Goal: Information Seeking & Learning: Learn about a topic

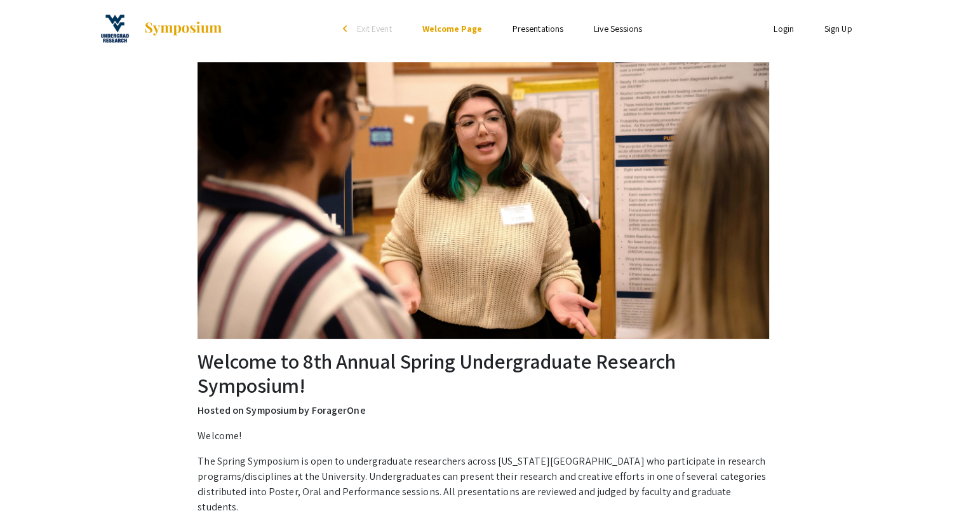
click at [787, 30] on link "Login" at bounding box center [784, 28] width 20 height 11
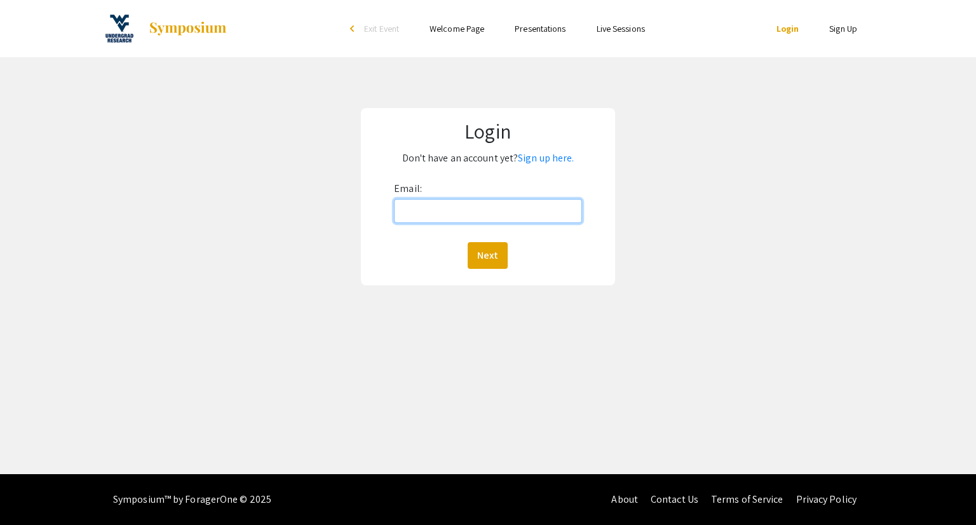
click at [490, 211] on input "Email:" at bounding box center [487, 211] width 187 height 24
type input "[EMAIL_ADDRESS][DOMAIN_NAME]"
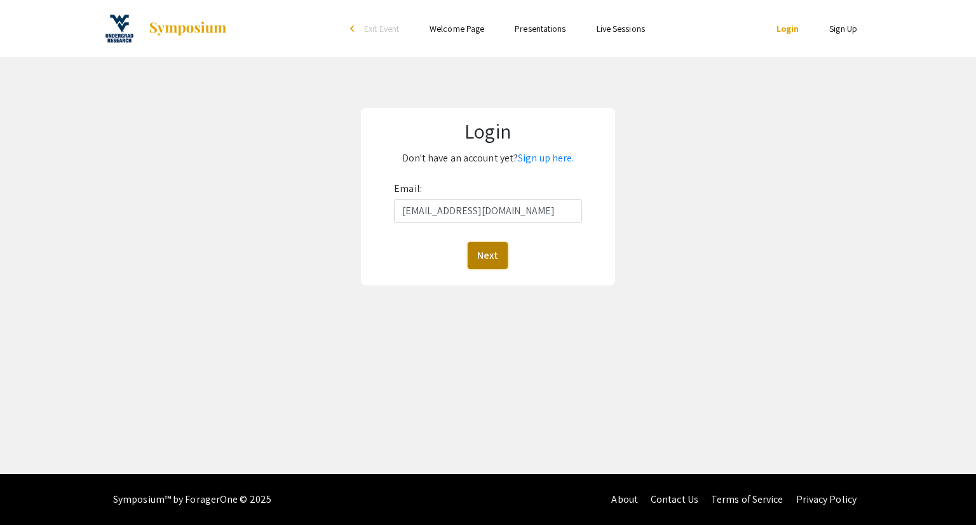
click at [487, 260] on button "Next" at bounding box center [487, 255] width 40 height 27
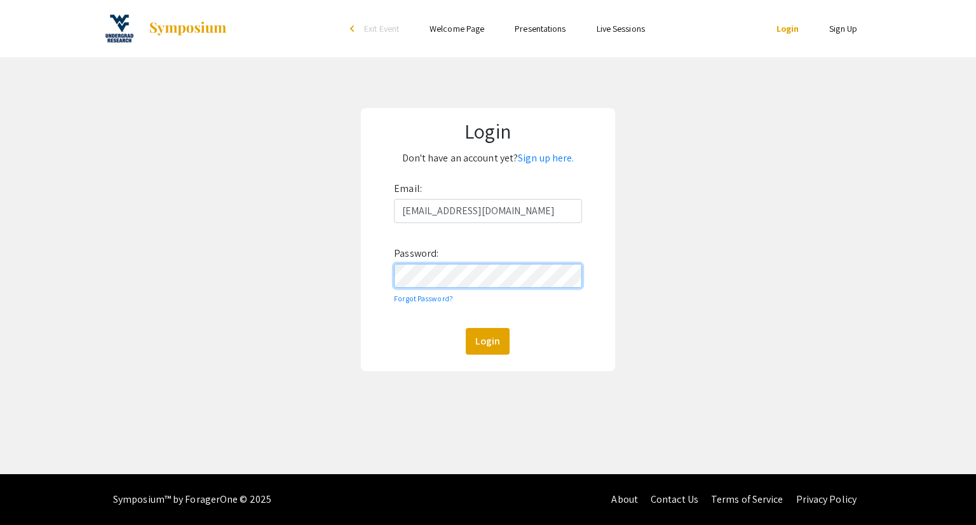
click at [466, 328] on button "Login" at bounding box center [488, 341] width 44 height 27
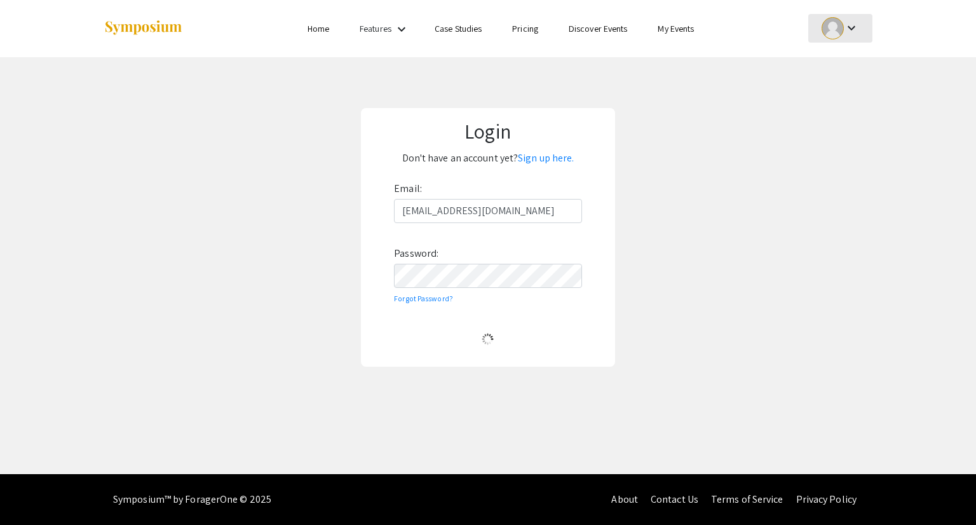
click at [851, 26] on mat-icon "keyboard_arrow_down" at bounding box center [851, 27] width 15 height 15
click at [837, 91] on button "My Submissions" at bounding box center [847, 93] width 78 height 30
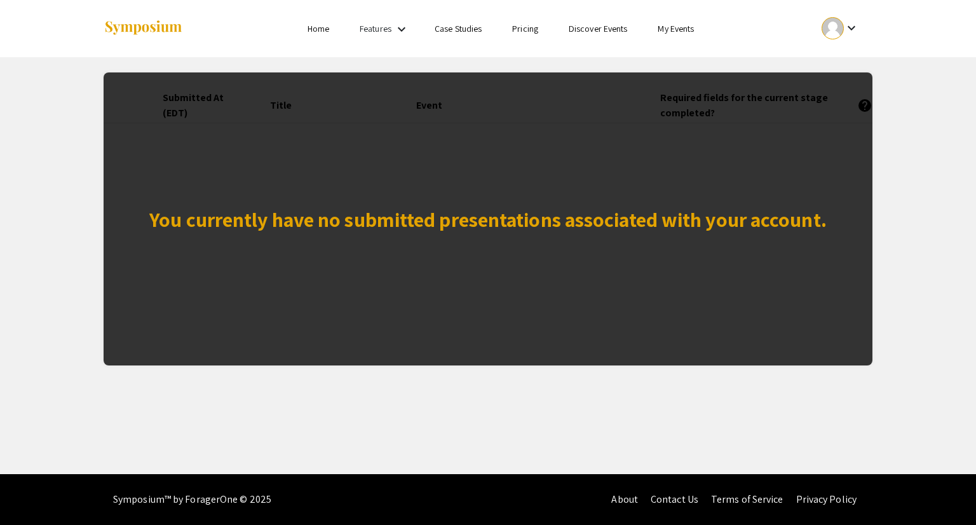
click at [398, 33] on mat-icon "keyboard_arrow_down" at bounding box center [401, 29] width 15 height 15
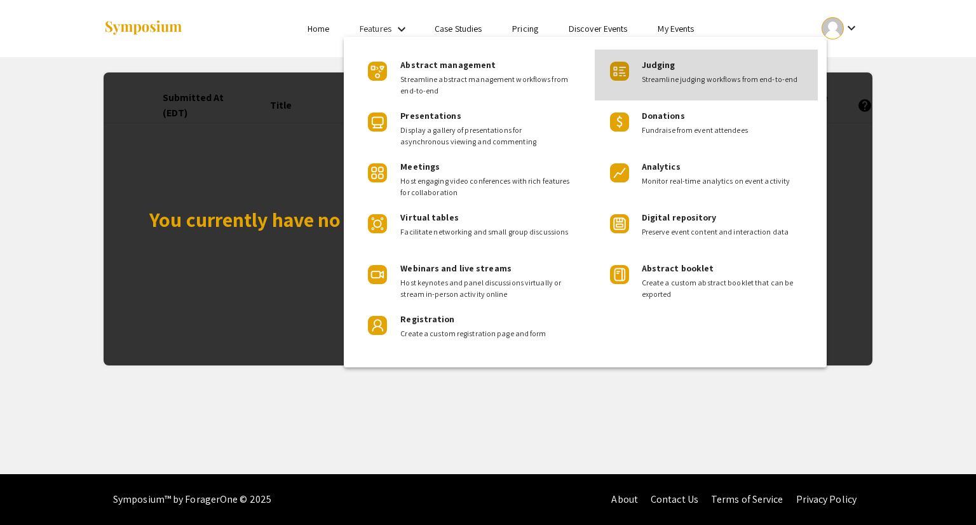
click at [676, 79] on span "Streamline judging workflows from end-to-end" at bounding box center [725, 79] width 166 height 11
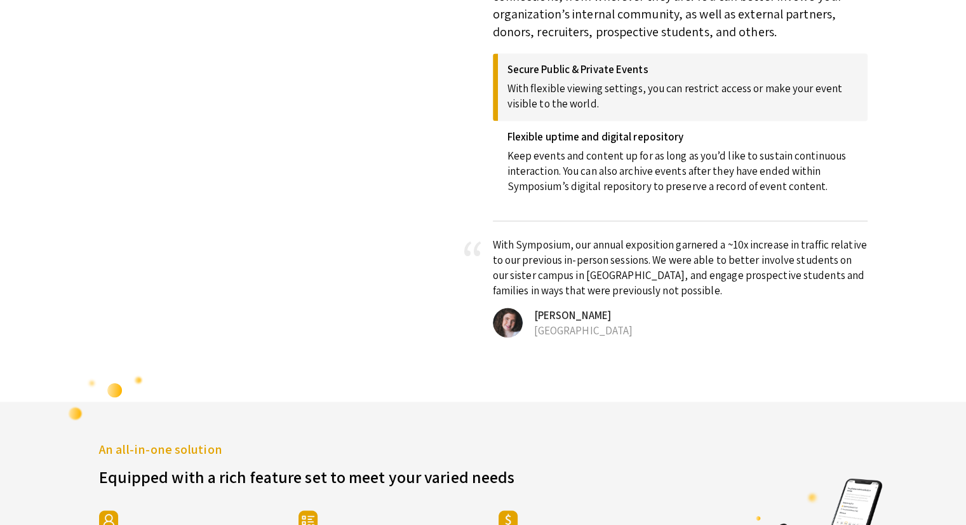
scroll to position [1268, 0]
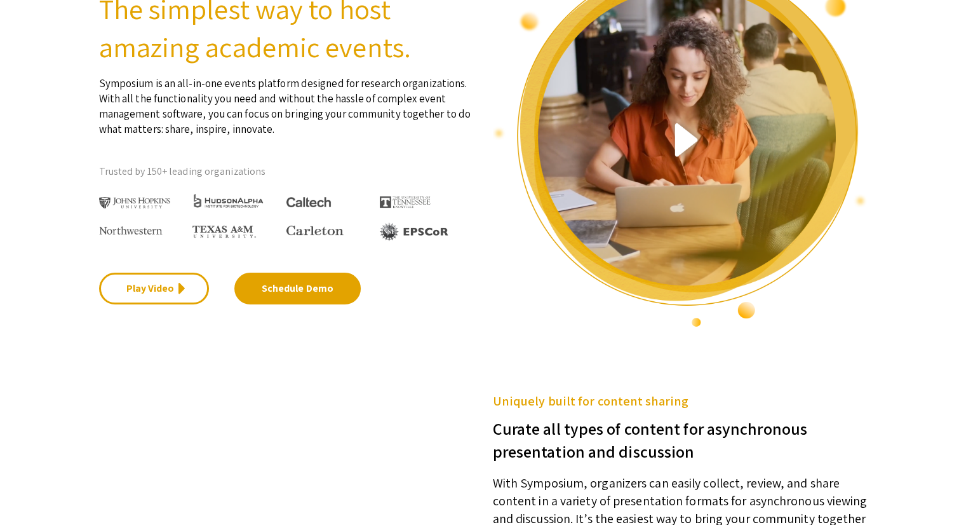
scroll to position [0, 0]
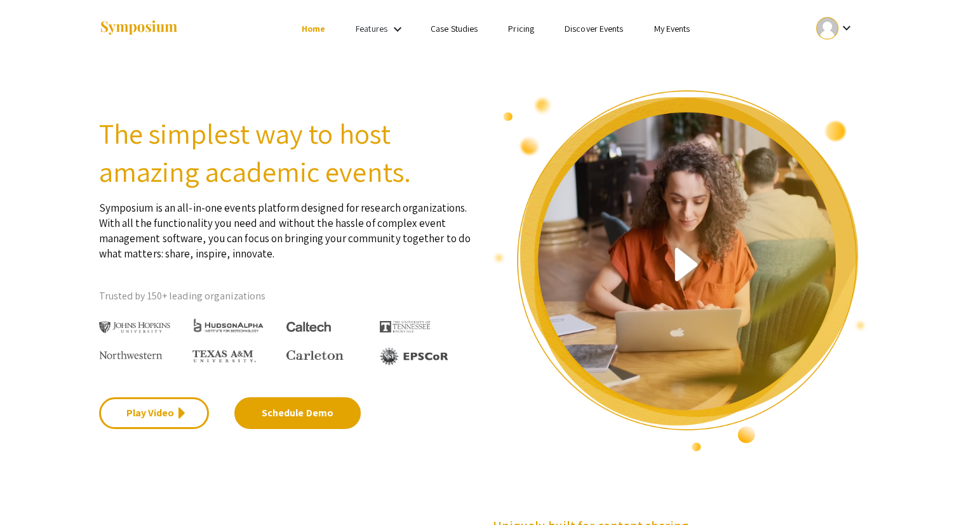
click at [318, 32] on link "Home" at bounding box center [314, 28] width 24 height 11
click at [395, 29] on mat-icon "keyboard_arrow_down" at bounding box center [397, 29] width 15 height 15
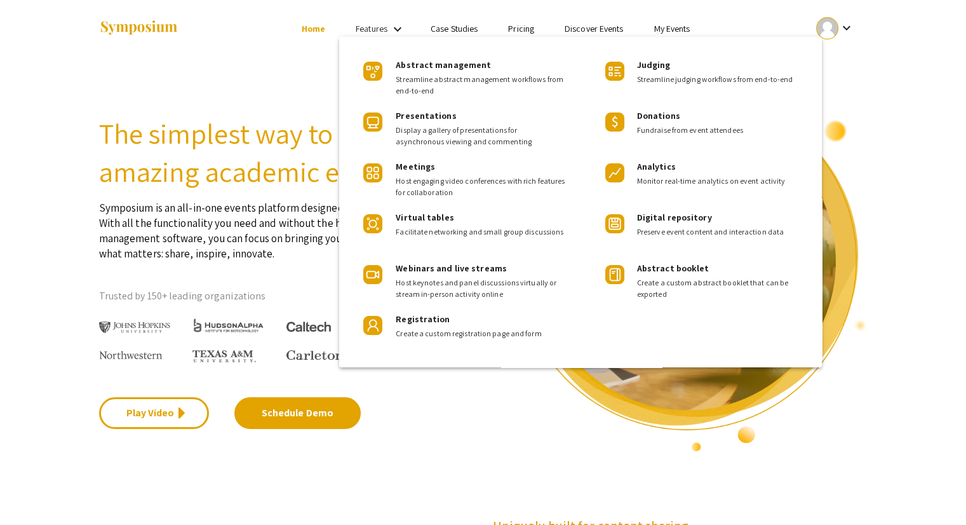
click at [461, 33] on div at bounding box center [483, 262] width 966 height 525
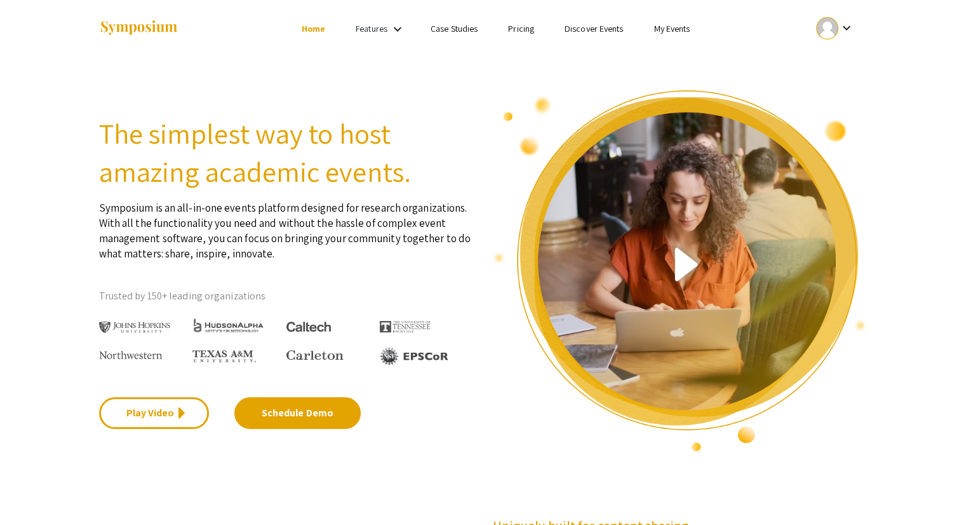
click at [460, 28] on link "Case Studies" at bounding box center [454, 28] width 47 height 11
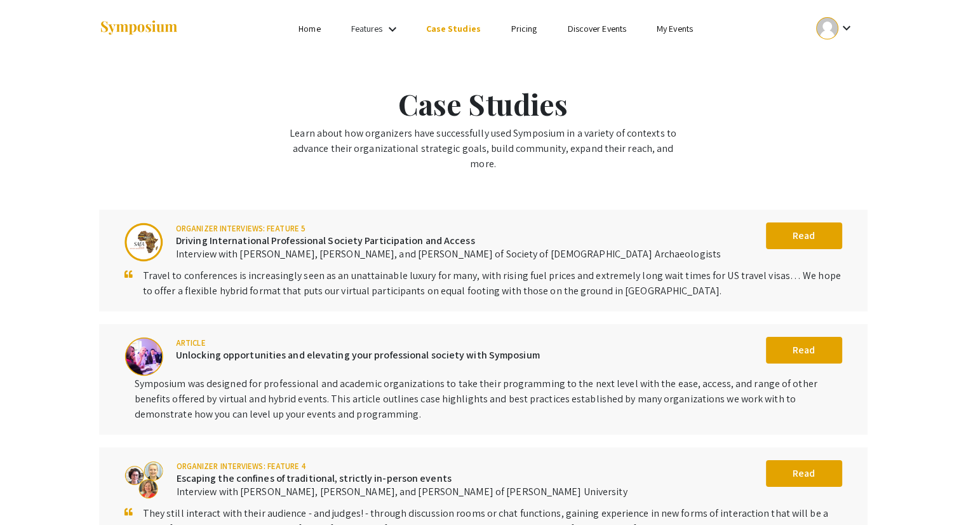
click at [593, 30] on link "Discover Events" at bounding box center [596, 28] width 59 height 11
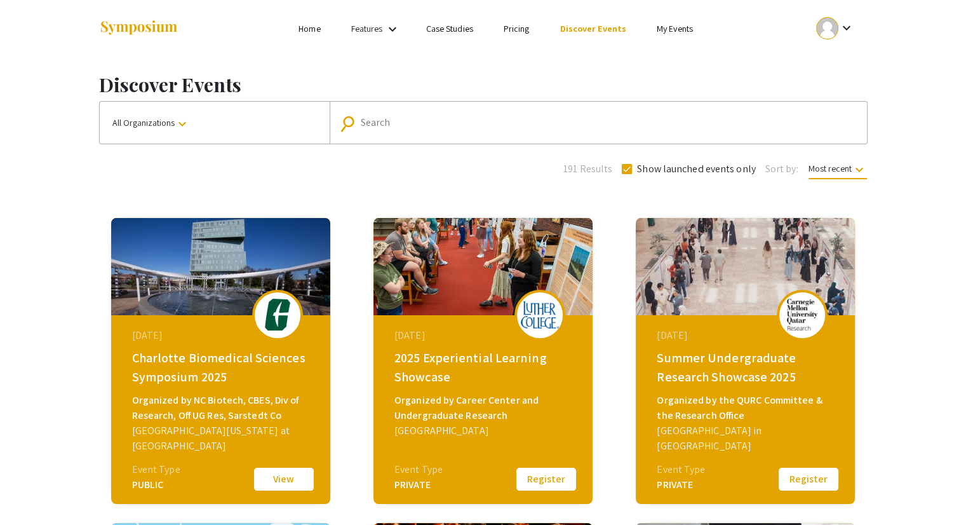
click at [668, 30] on link "My Events" at bounding box center [675, 28] width 36 height 11
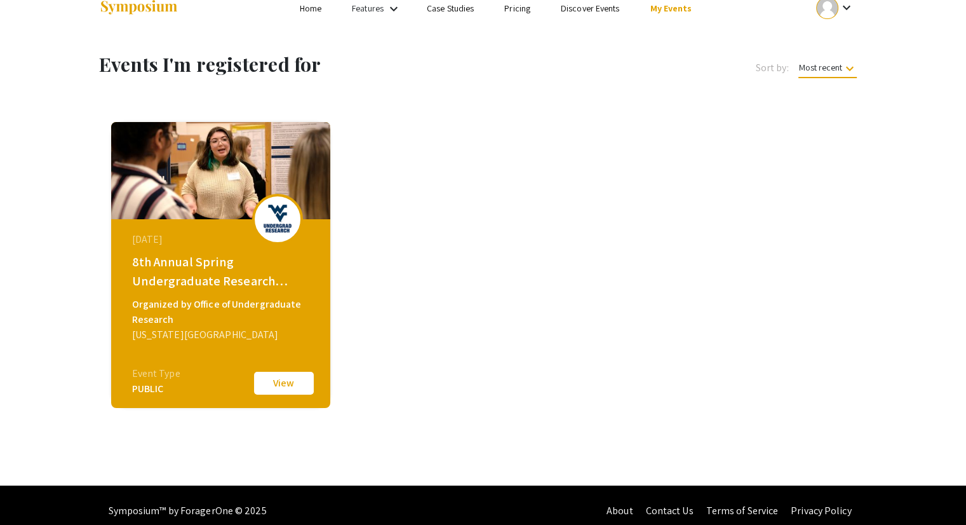
scroll to position [31, 0]
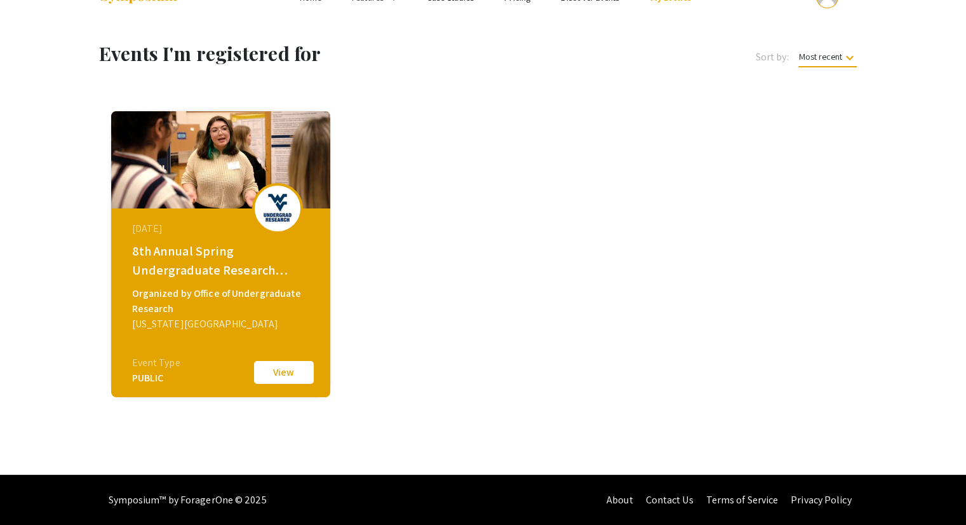
click at [285, 379] on button "View" at bounding box center [284, 372] width 64 height 27
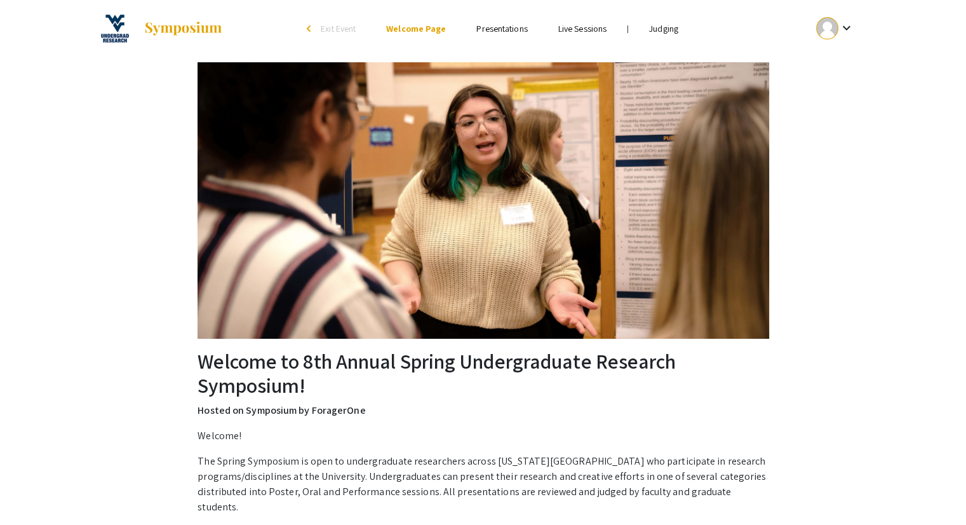
click at [499, 27] on link "Presentations" at bounding box center [501, 28] width 51 height 11
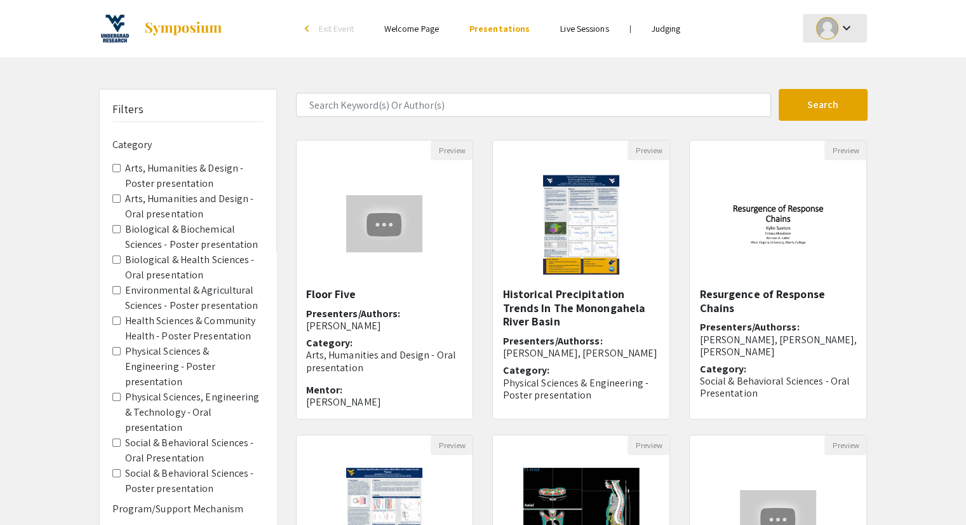
click at [835, 30] on div at bounding box center [827, 28] width 22 height 22
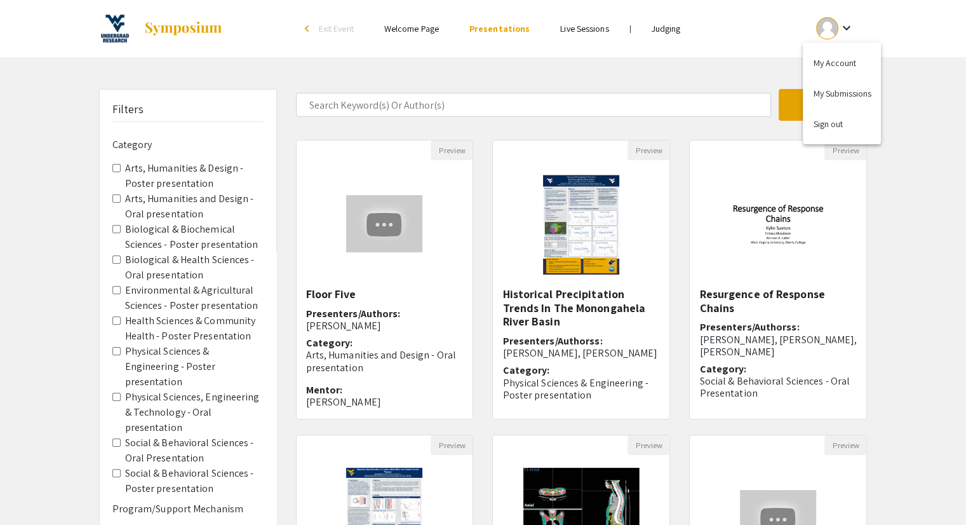
click at [662, 34] on div at bounding box center [483, 262] width 966 height 525
click at [662, 29] on link "Judging" at bounding box center [666, 28] width 29 height 11
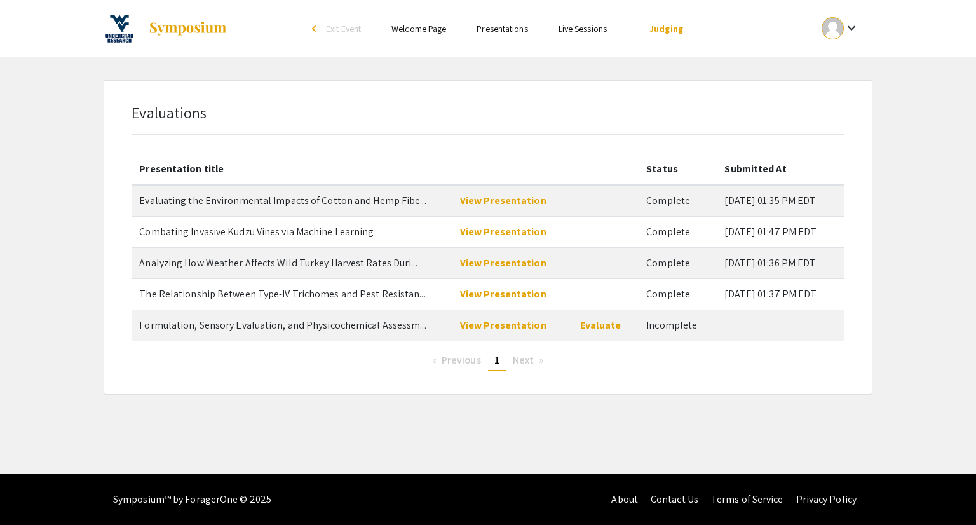
click at [508, 203] on link "View Presentation" at bounding box center [503, 200] width 86 height 13
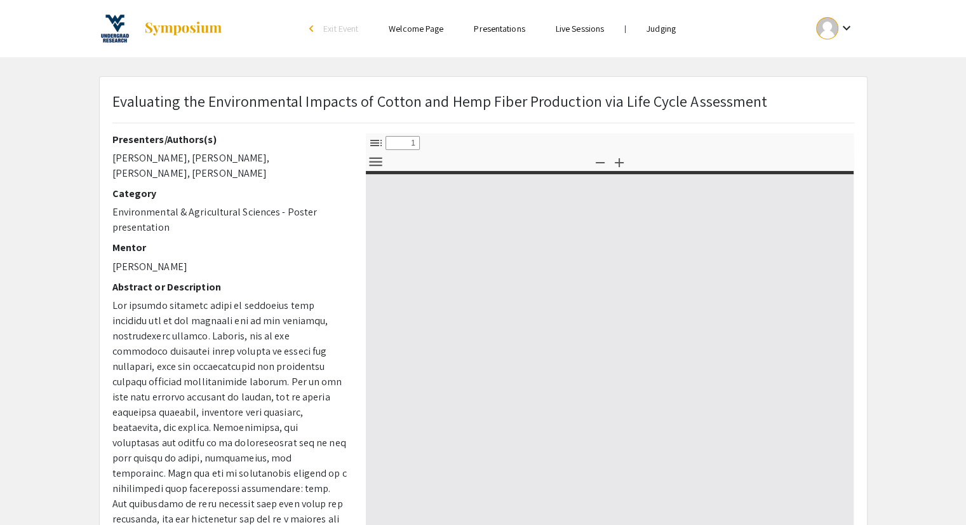
select select "custom"
type input "0"
select select "custom"
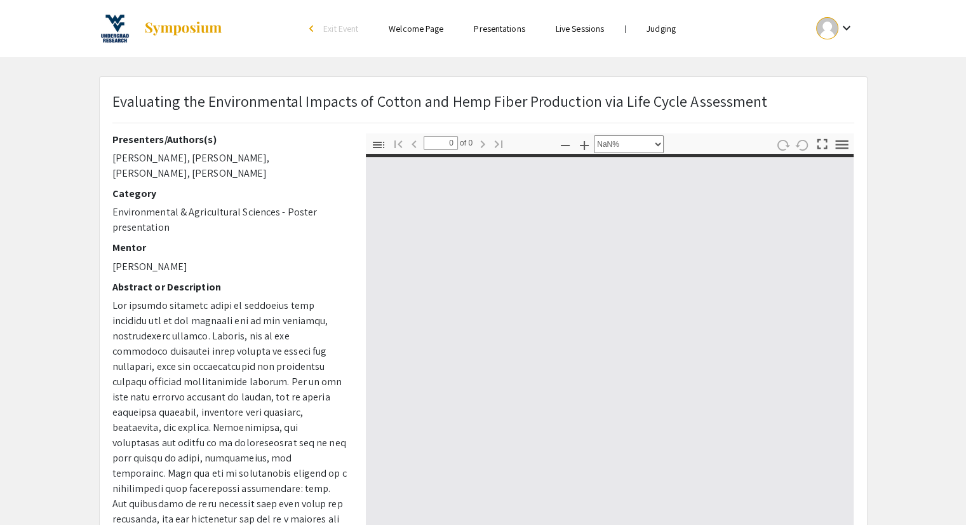
type input "1"
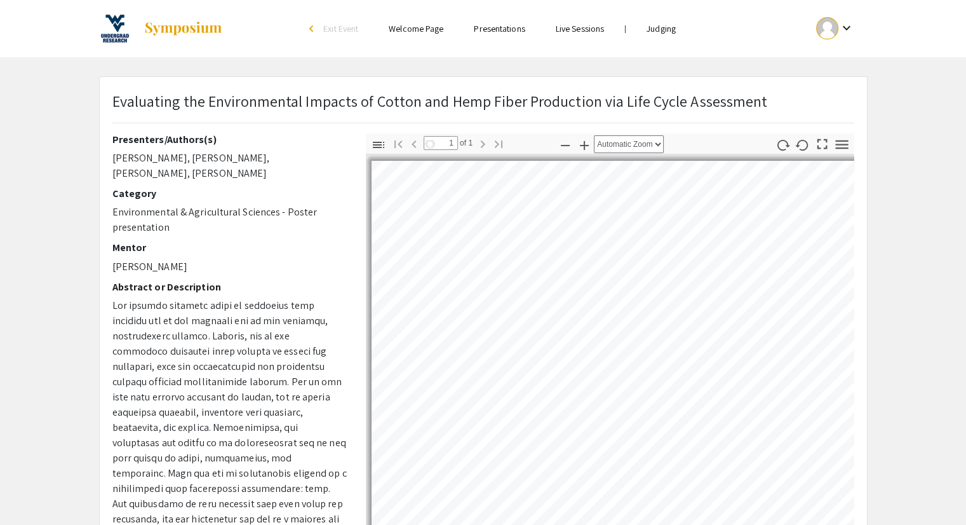
select select "auto"
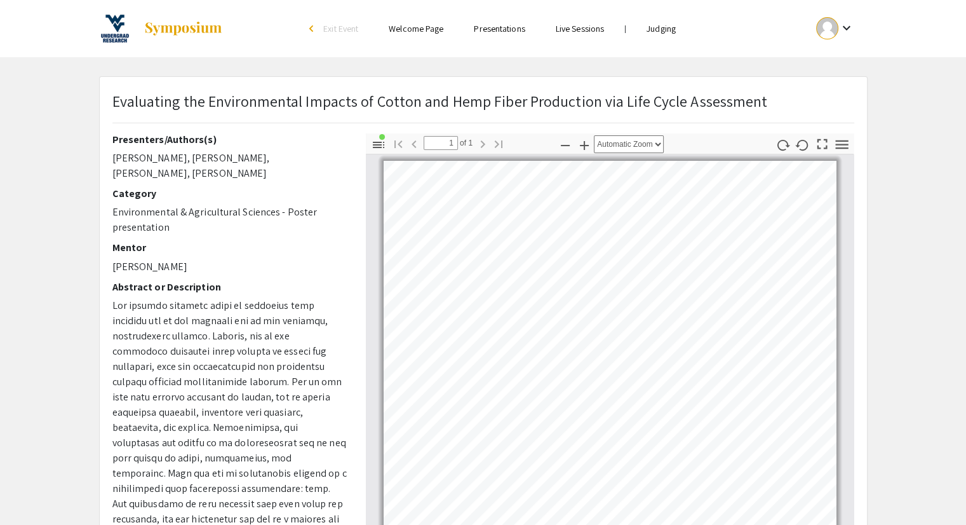
drag, startPoint x: 494, startPoint y: 96, endPoint x: 305, endPoint y: 209, distance: 219.9
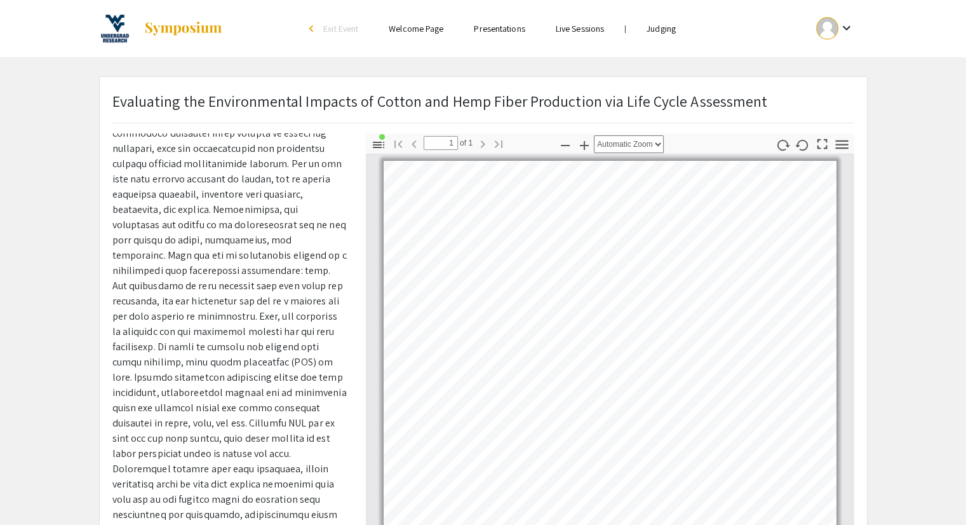
click at [313, 29] on div "arrow_back_ios" at bounding box center [313, 29] width 8 height 8
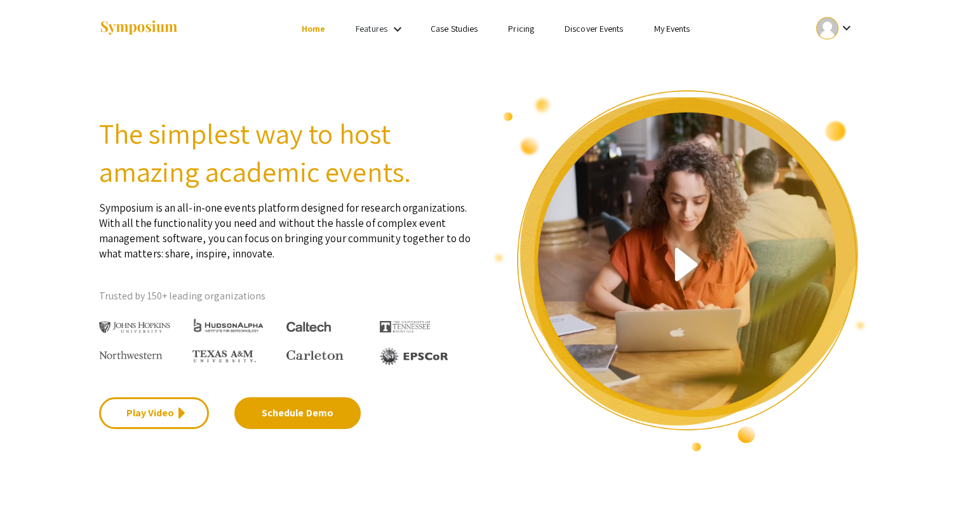
click at [396, 28] on mat-icon "keyboard_arrow_down" at bounding box center [397, 29] width 15 height 15
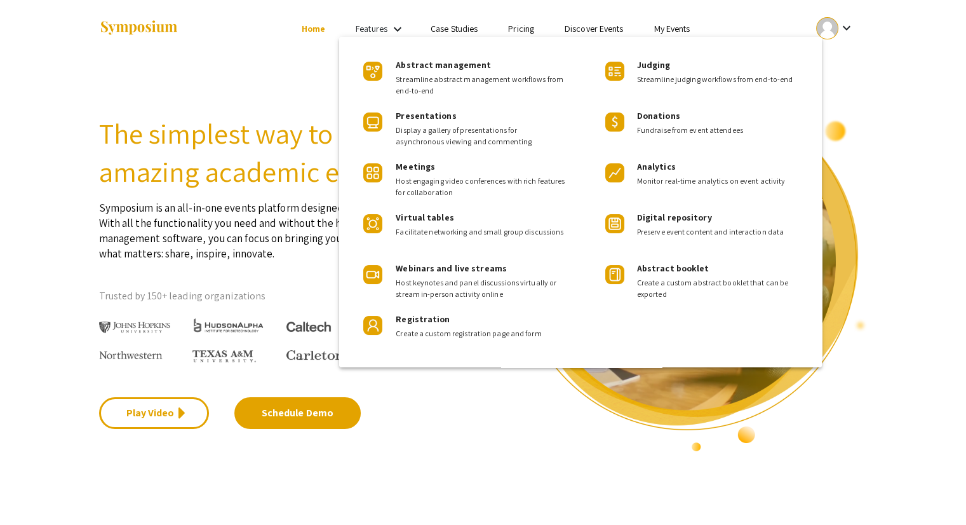
click at [448, 26] on div at bounding box center [483, 262] width 966 height 525
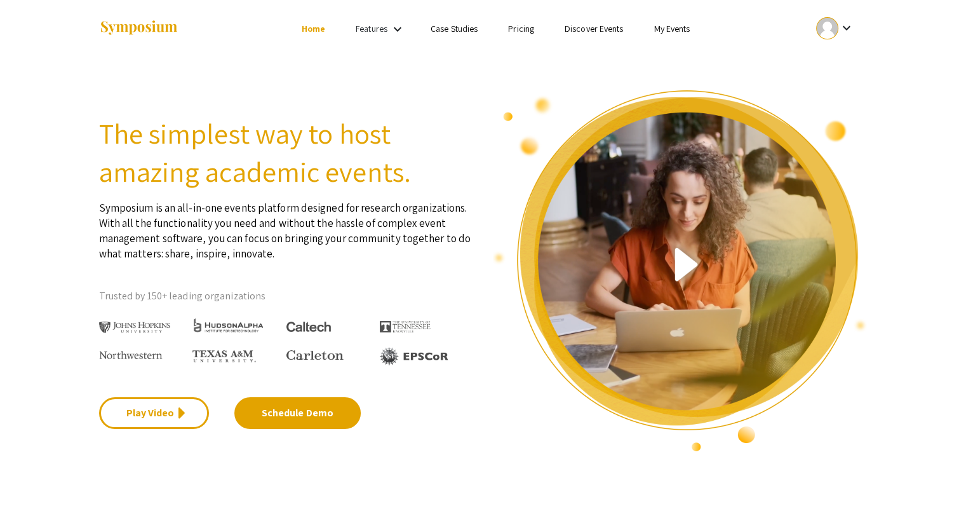
click at [654, 30] on link "My Events" at bounding box center [672, 28] width 36 height 11
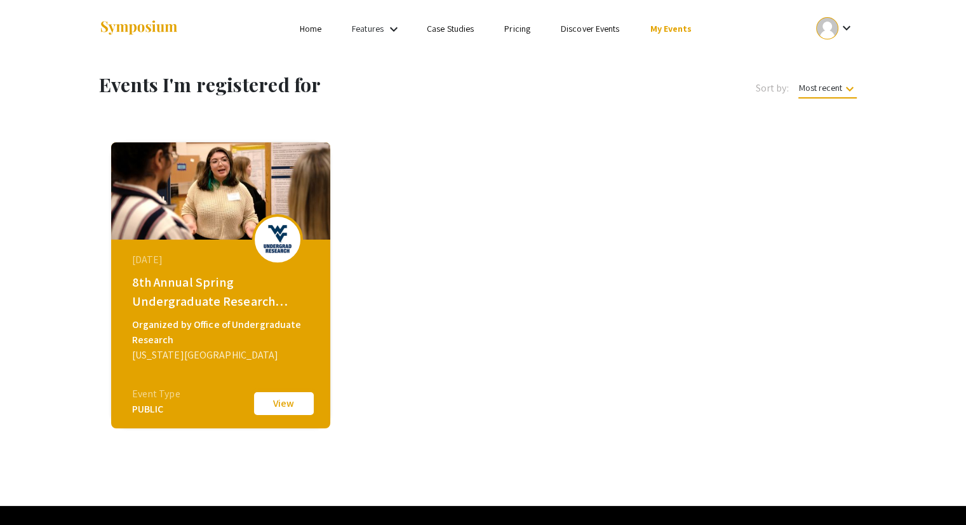
click at [276, 404] on button "View" at bounding box center [284, 403] width 64 height 27
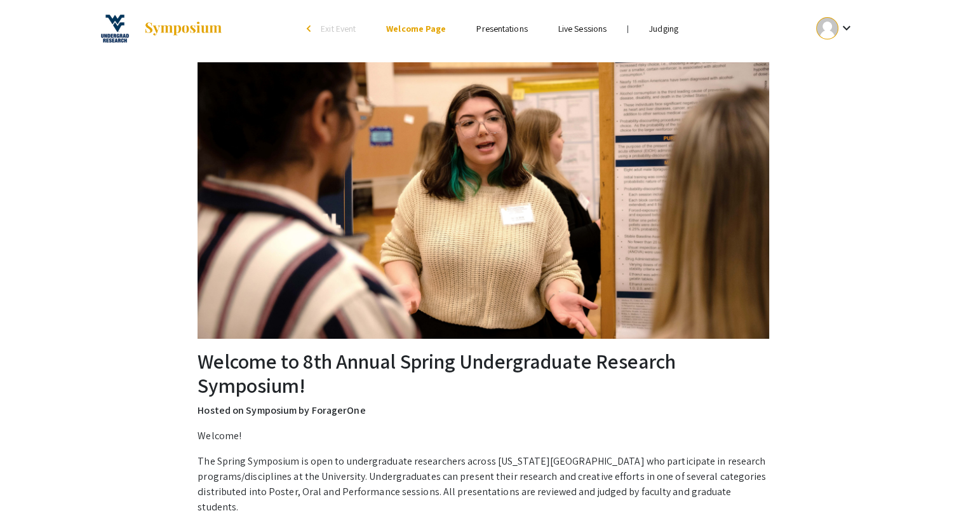
click at [494, 33] on link "Presentations" at bounding box center [501, 28] width 51 height 11
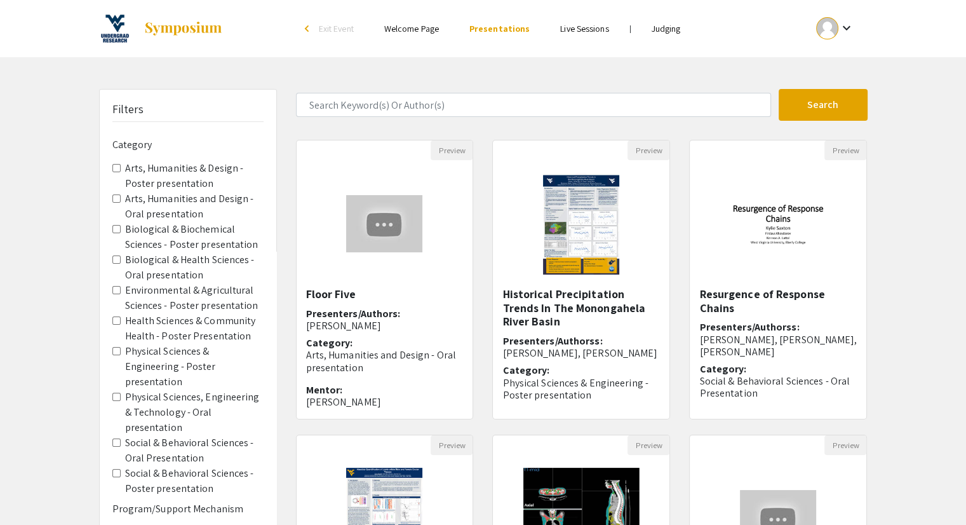
click at [846, 29] on mat-icon "keyboard_arrow_down" at bounding box center [845, 27] width 15 height 15
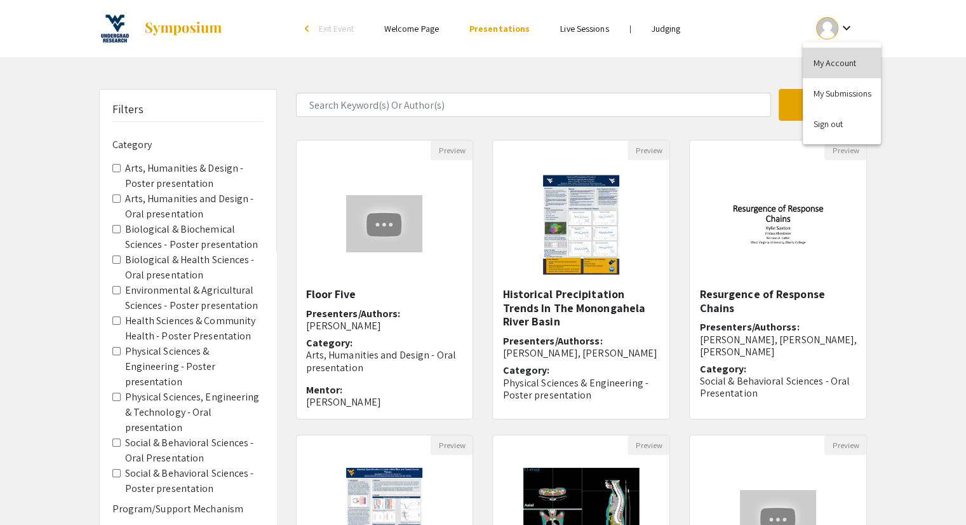
click at [844, 54] on button "My Account" at bounding box center [842, 63] width 78 height 30
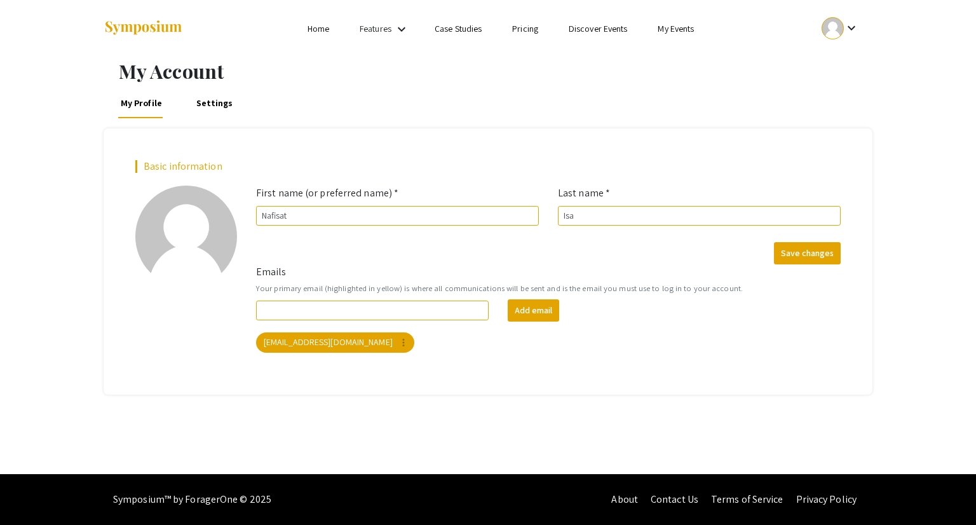
click at [320, 34] on link "Home" at bounding box center [318, 28] width 22 height 11
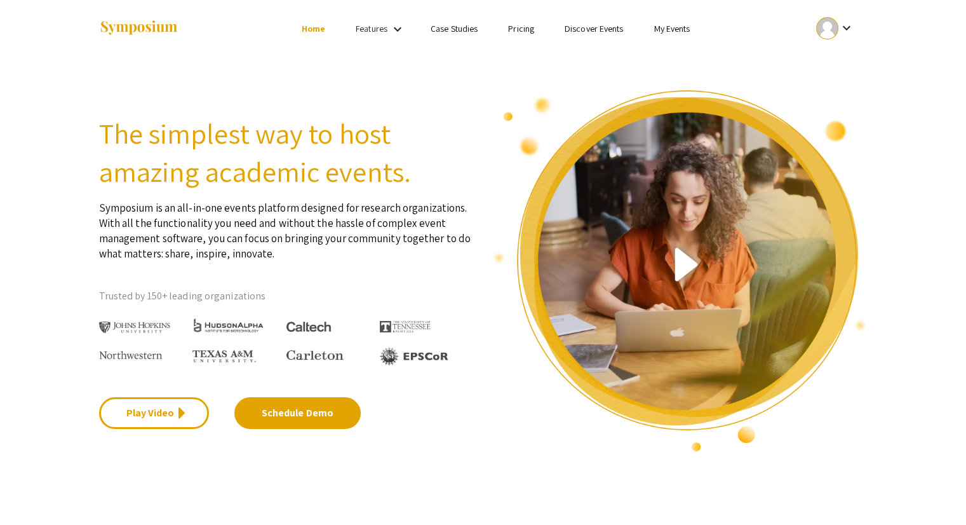
click at [325, 26] on li "Home" at bounding box center [313, 28] width 54 height 15
click at [383, 24] on link "Features" at bounding box center [372, 28] width 32 height 11
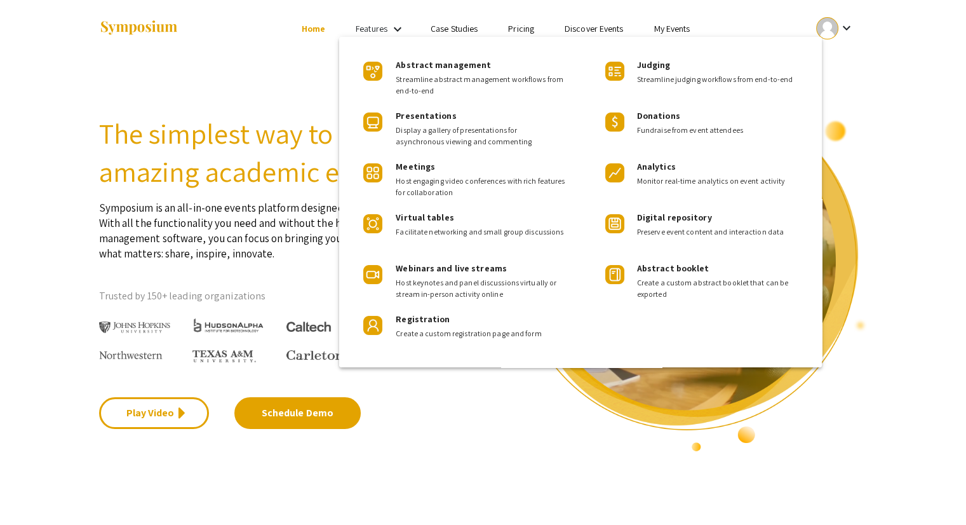
click at [436, 128] on span "Display a gallery of presentations for asynchronous viewing and commenting" at bounding box center [481, 135] width 171 height 23
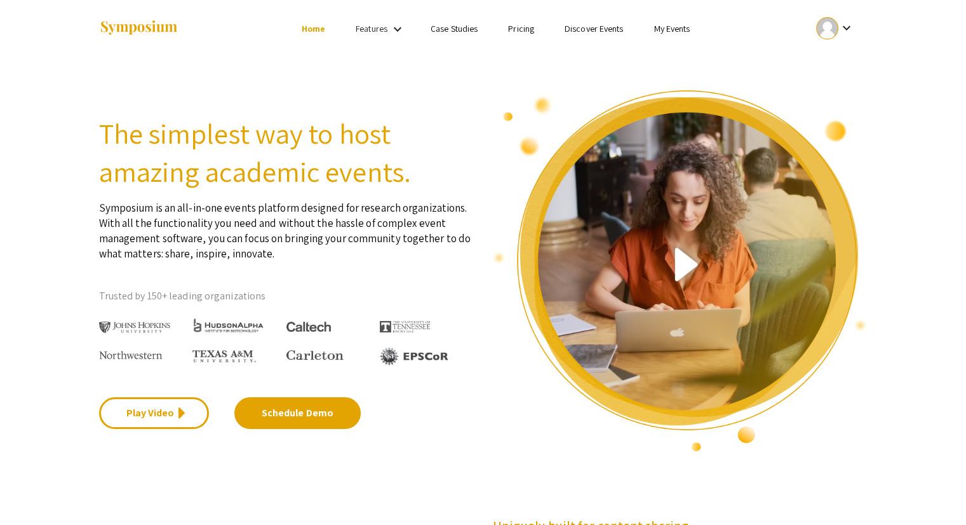
click at [462, 29] on link "Case Studies" at bounding box center [454, 28] width 47 height 11
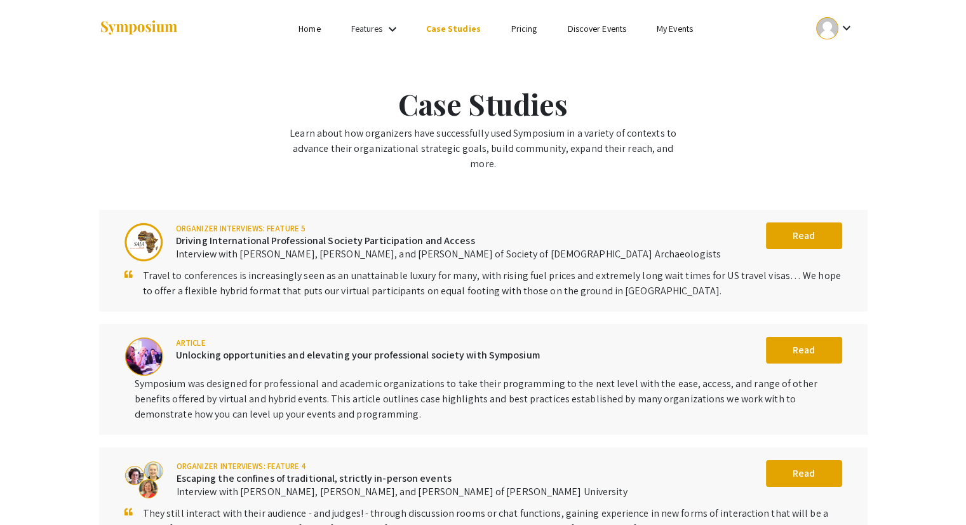
click at [530, 32] on link "Pricing" at bounding box center [524, 28] width 26 height 11
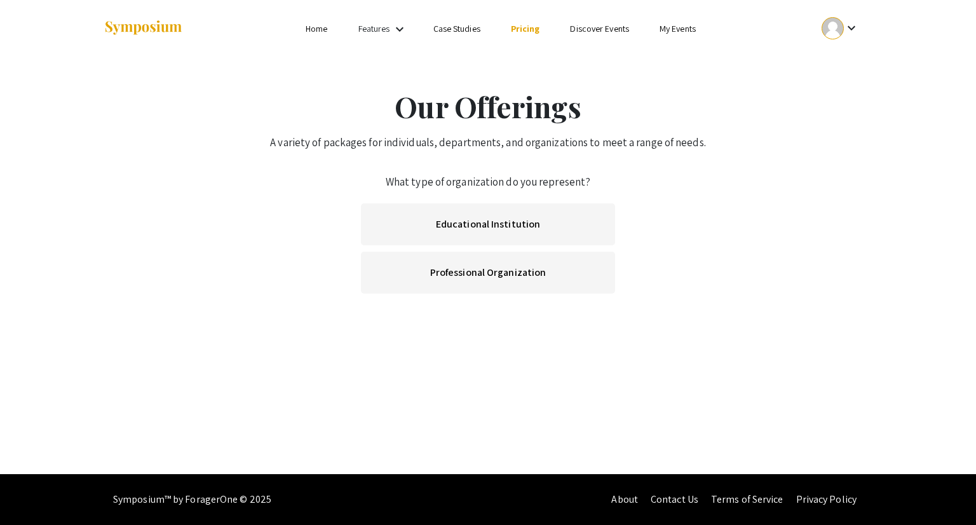
click at [588, 32] on link "Discover Events" at bounding box center [599, 28] width 59 height 11
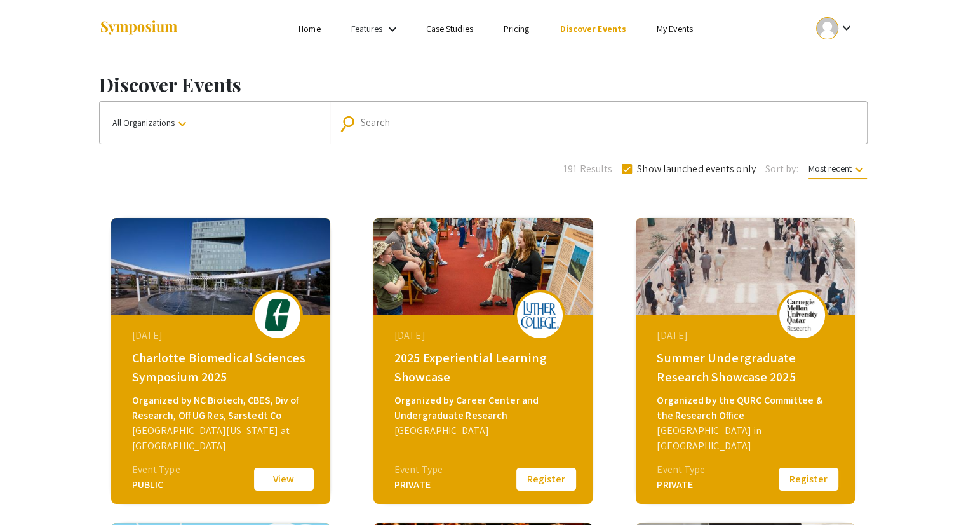
click at [658, 28] on link "My Events" at bounding box center [675, 28] width 36 height 11
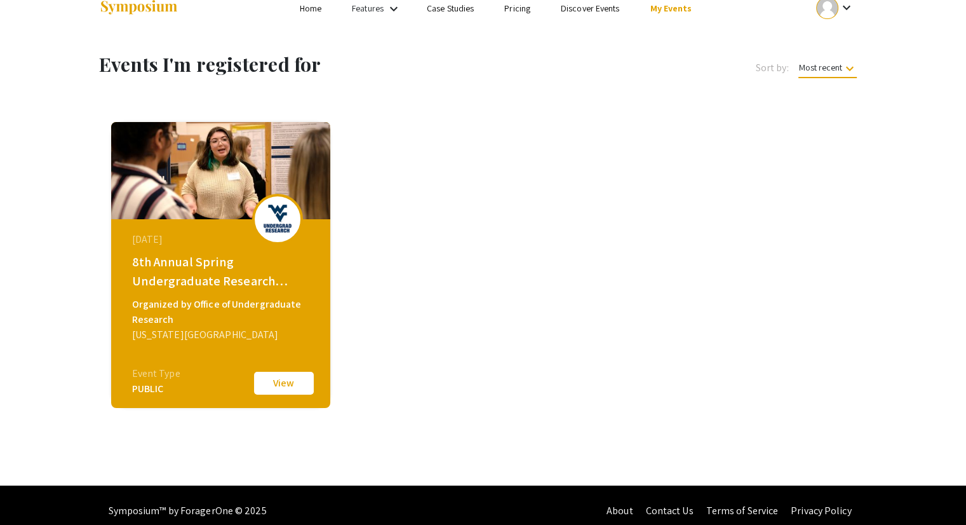
scroll to position [31, 0]
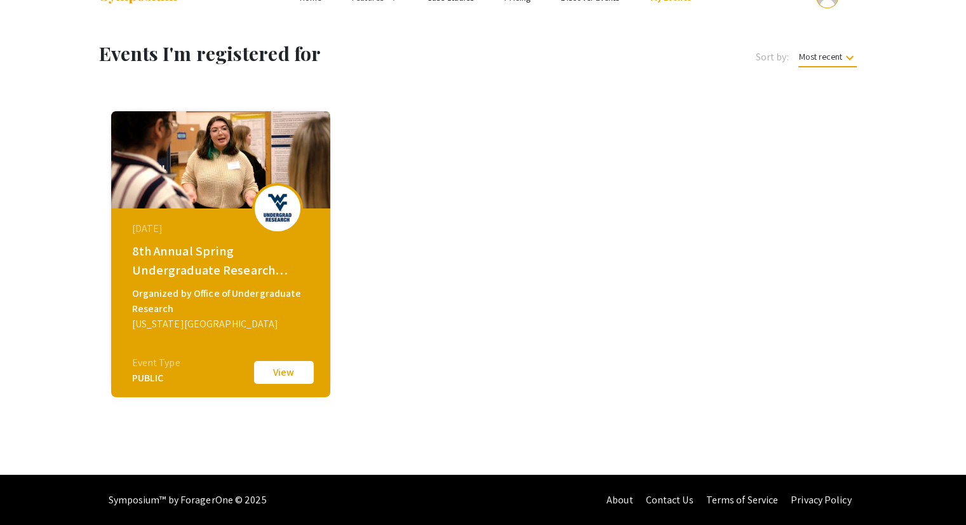
click at [185, 255] on div "8th Annual Spring Undergraduate Research Symposium" at bounding box center [222, 260] width 180 height 38
click at [300, 373] on button "View" at bounding box center [284, 372] width 64 height 27
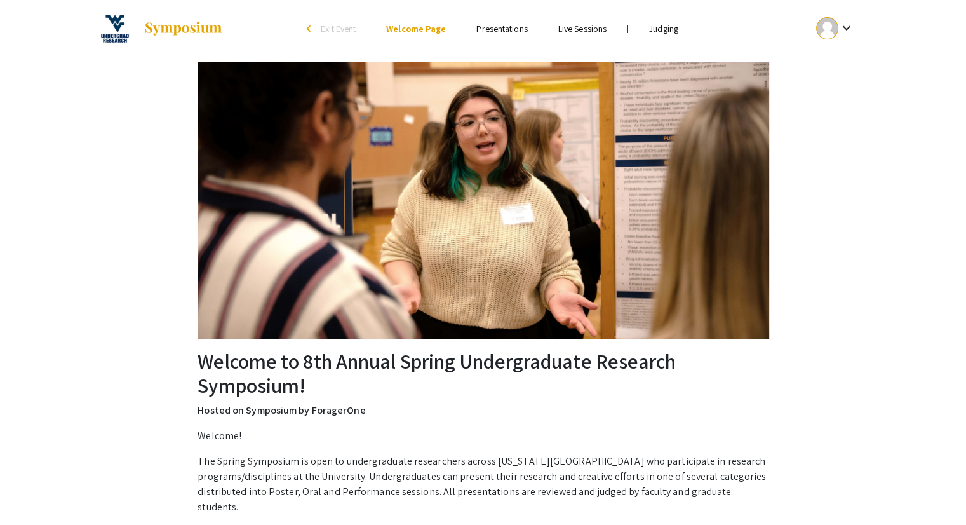
click at [485, 28] on link "Presentations" at bounding box center [501, 28] width 51 height 11
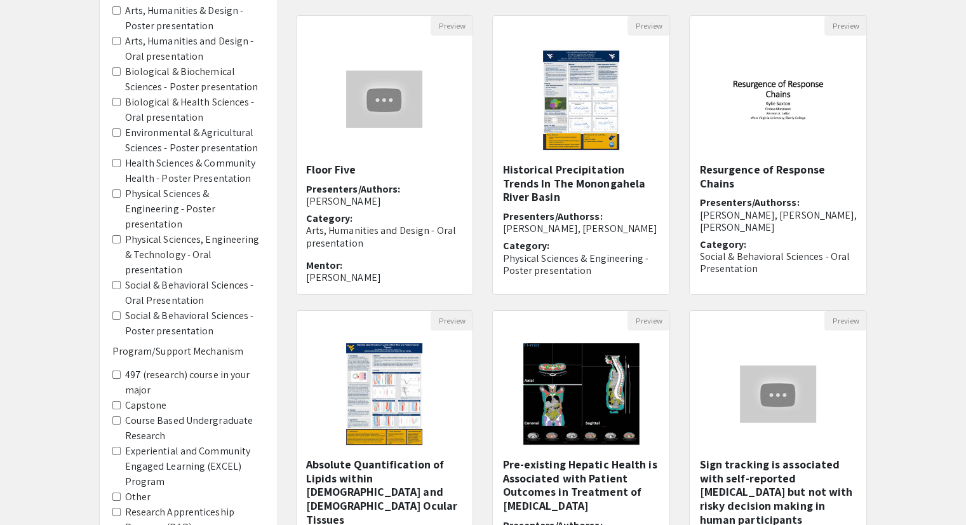
scroll to position [191, 0]
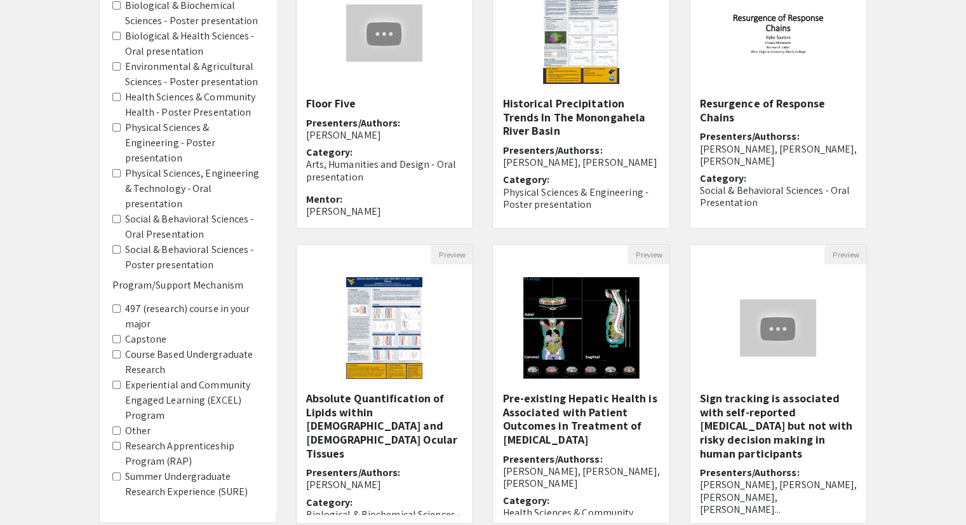
click at [119, 67] on presentation "Environmental & Agricultural Sciences - Poster presentation" at bounding box center [116, 66] width 8 height 8
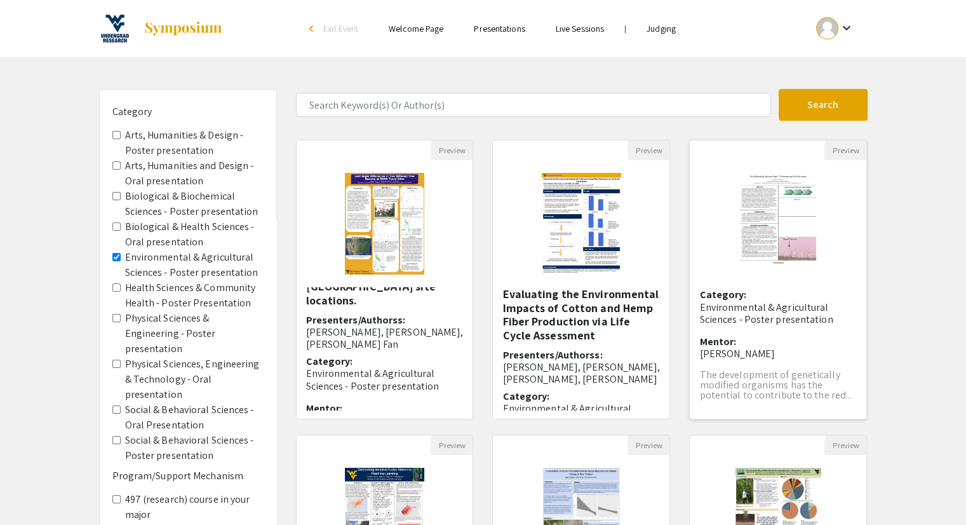
click at [773, 315] on p "Environmental & Agricultural Sciences - Poster presentation" at bounding box center [778, 313] width 158 height 24
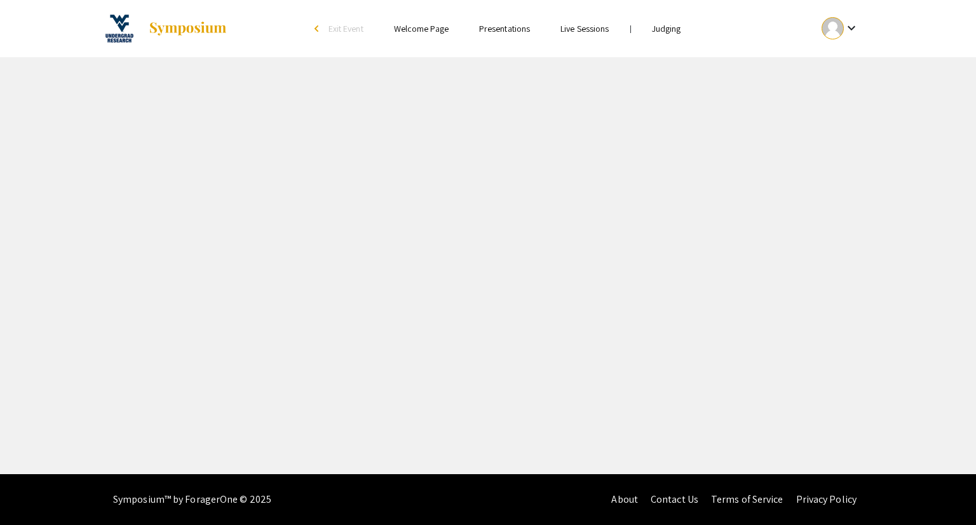
select select "custom"
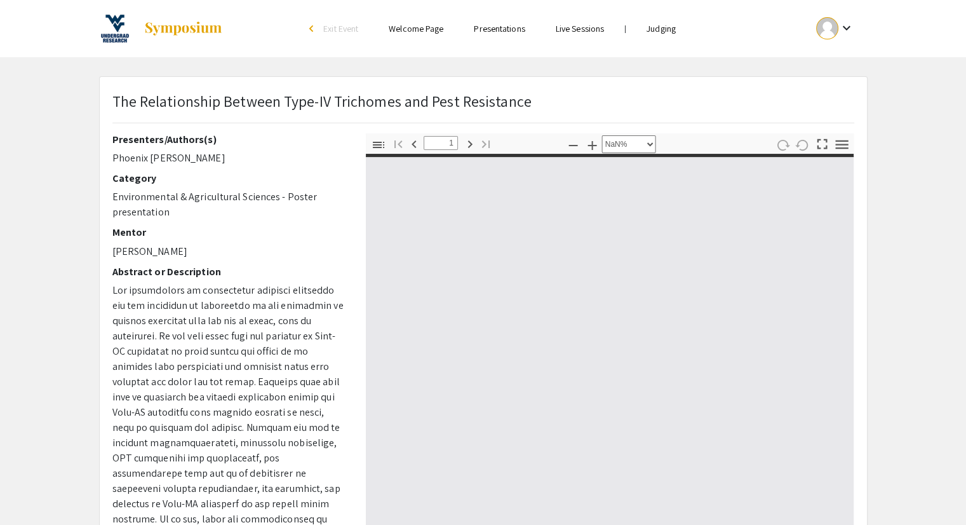
type input "0"
select select "auto"
type input "1"
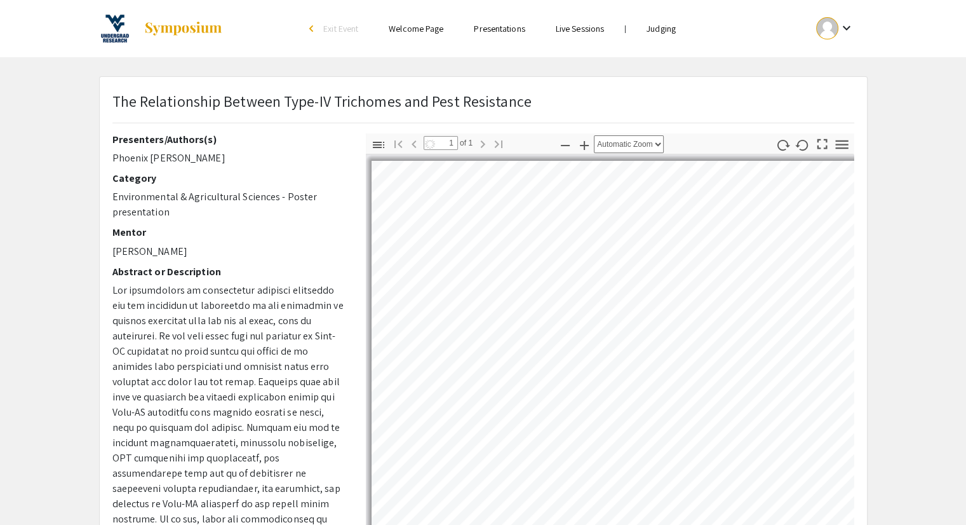
select select "auto"
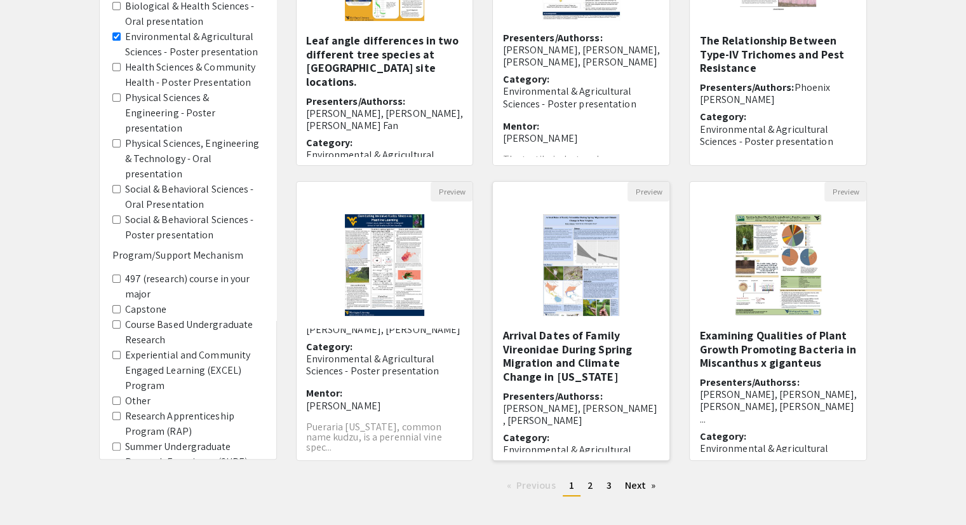
scroll to position [190, 0]
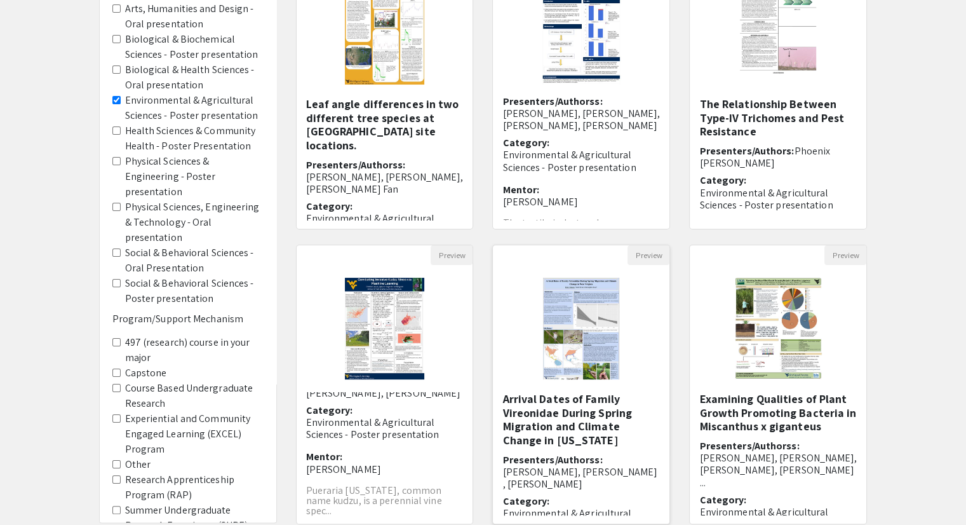
click at [556, 405] on h5 "Arrival Dates of Family Vireonidae During Spring Migration and Climate Change i…" at bounding box center [581, 419] width 158 height 55
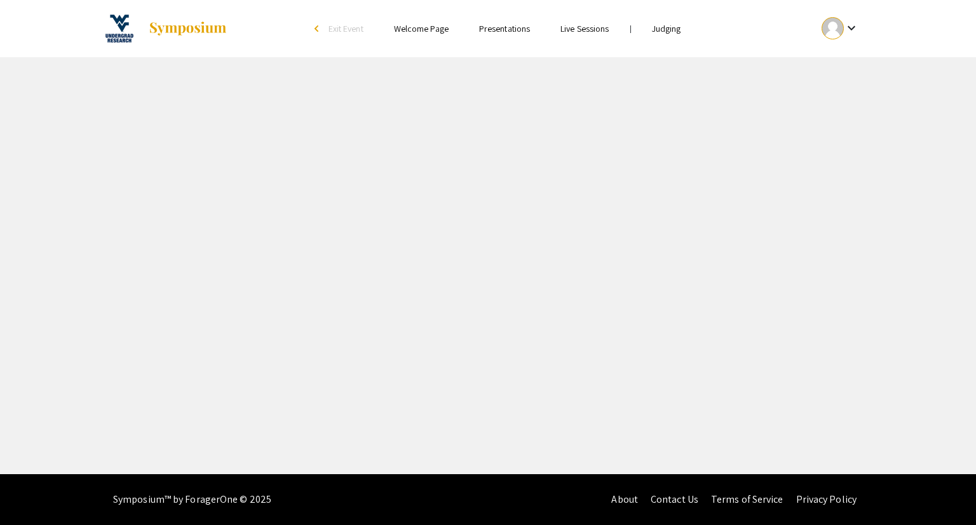
select select "custom"
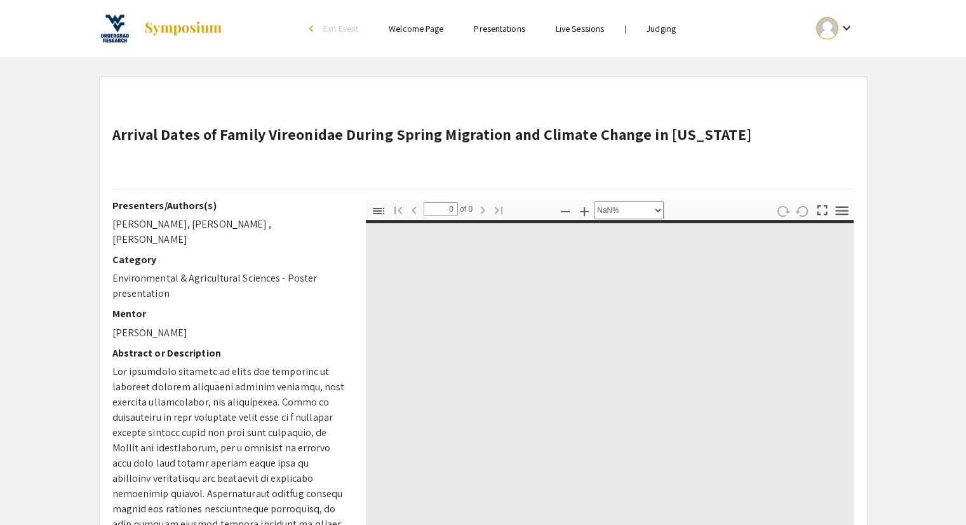
type input "1"
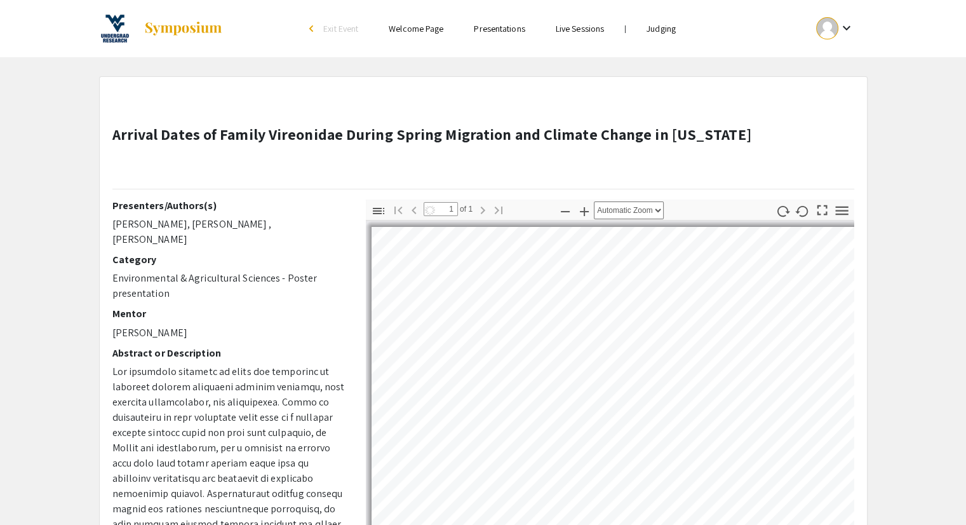
select select "auto"
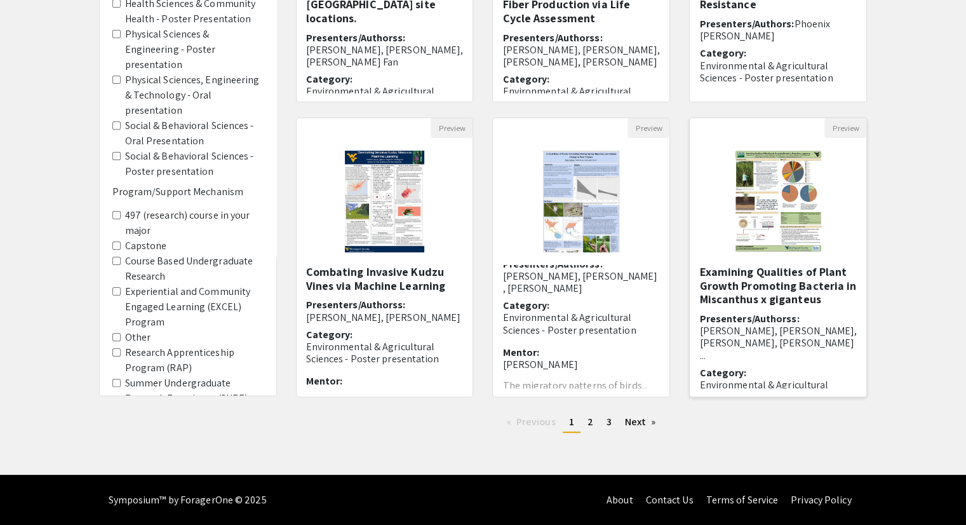
click at [788, 288] on h5 "Examining Qualities of Plant Growth Promoting Bacteria in Miscanthus x giganteus" at bounding box center [778, 285] width 158 height 41
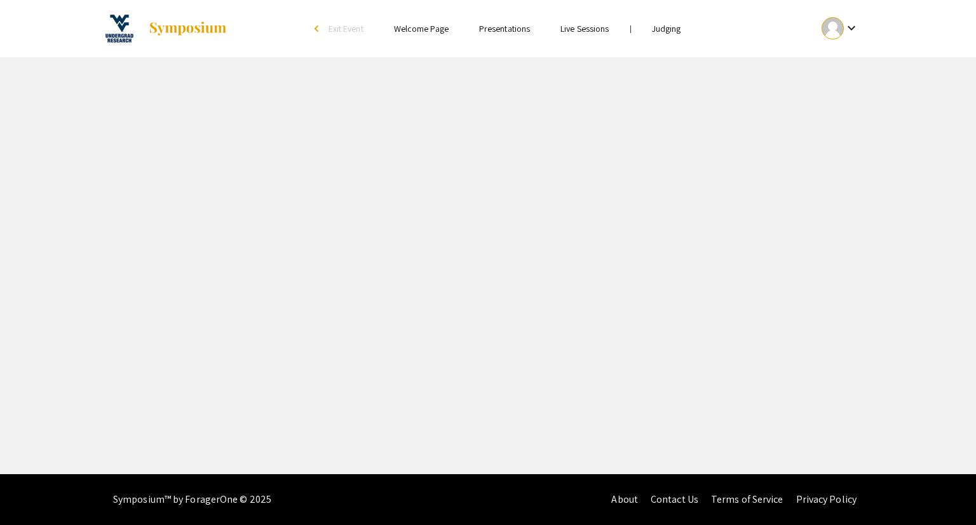
select select "custom"
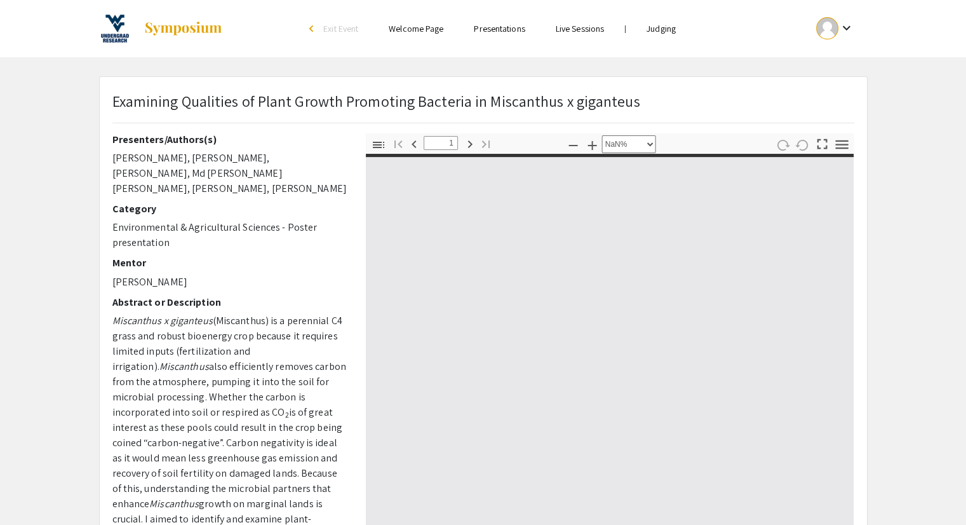
type input "0"
select select "custom"
type input "1"
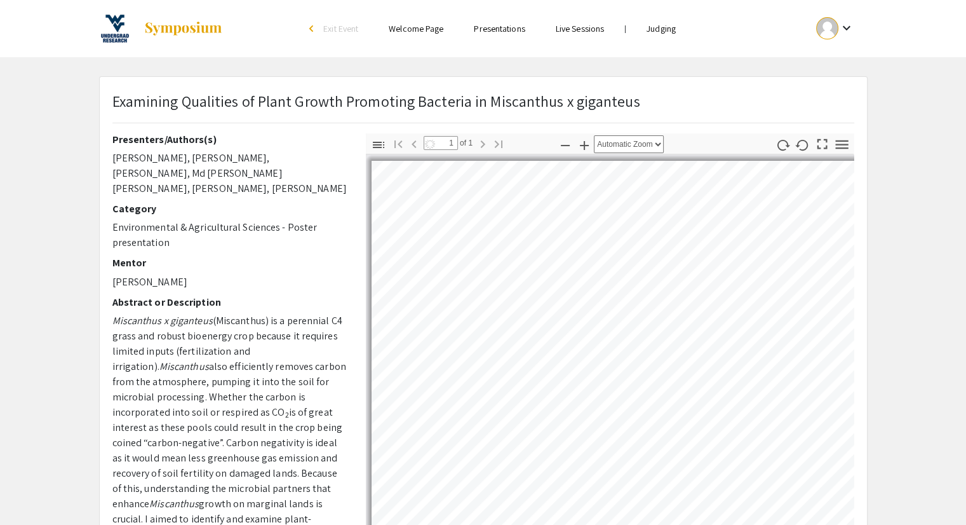
select select "auto"
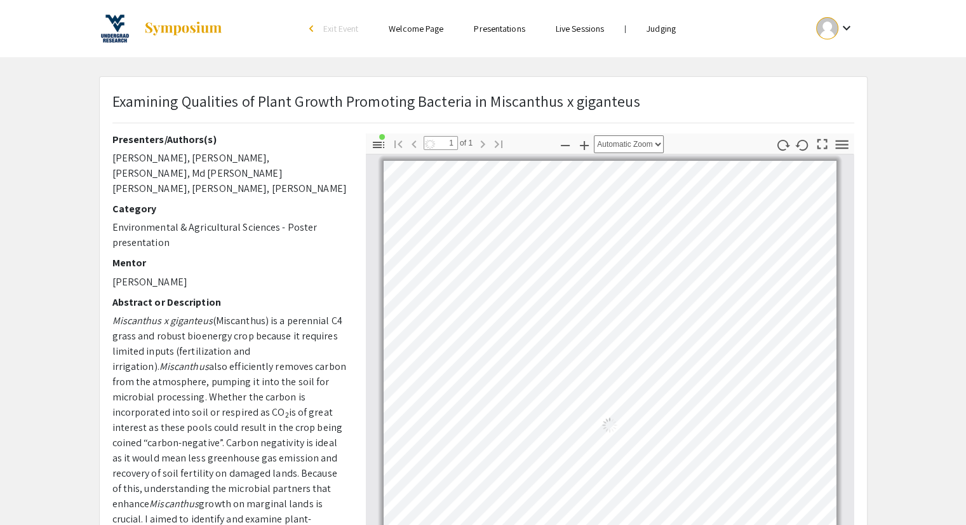
scroll to position [5, 0]
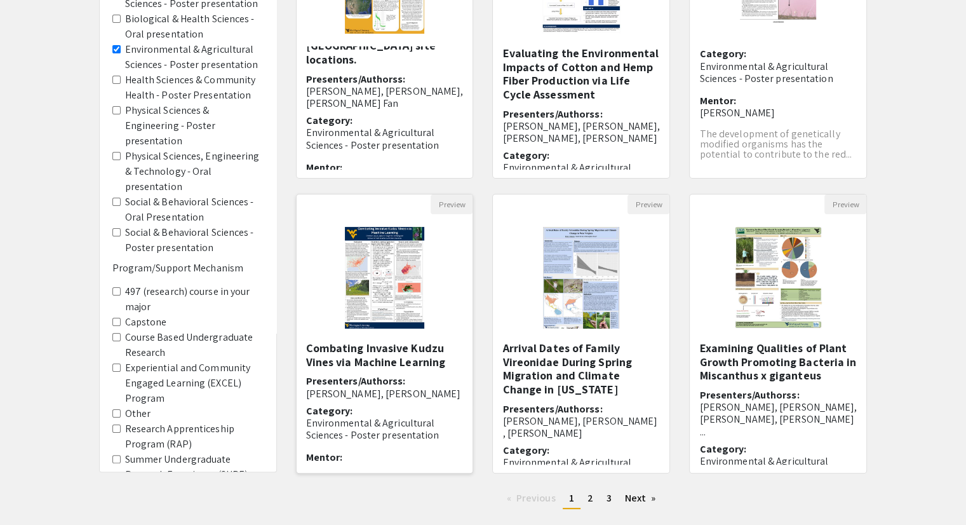
scroll to position [254, 0]
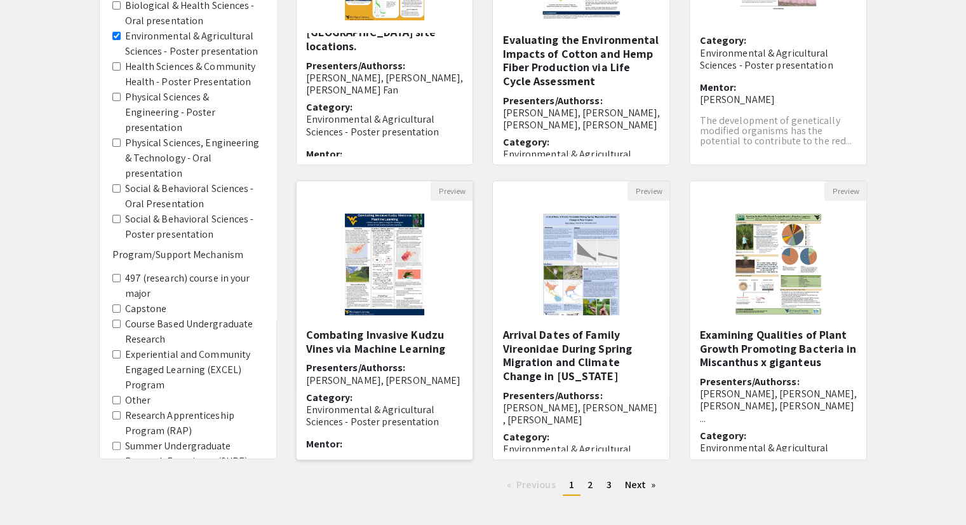
click at [363, 358] on div "Combating Invasive Kudzu Vines via Machine Learning Presenters/Authorss: Connor…" at bounding box center [385, 389] width 158 height 123
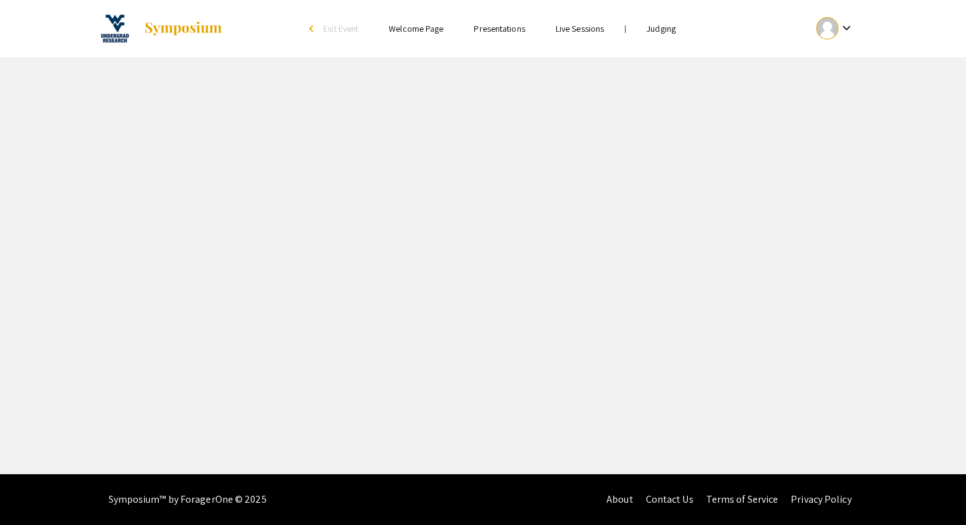
select select "custom"
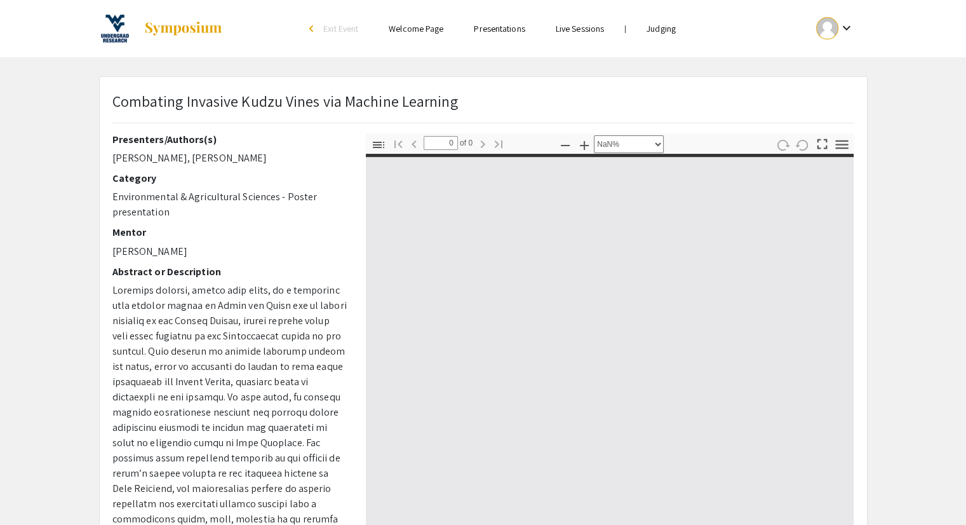
type input "1"
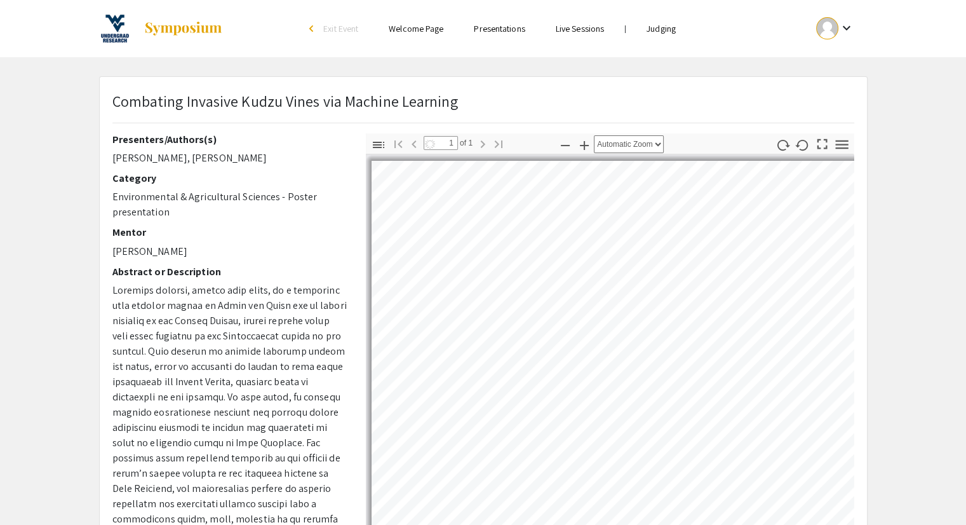
select select "auto"
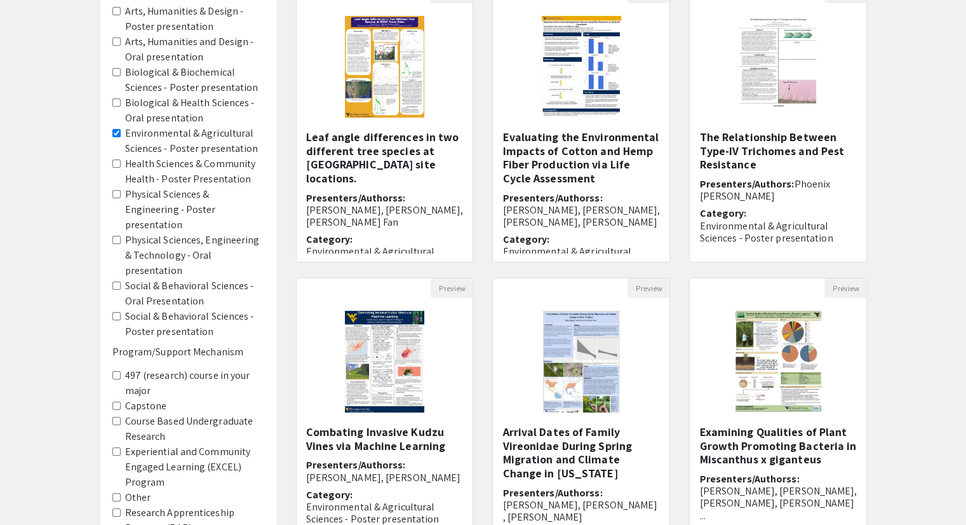
scroll to position [191, 0]
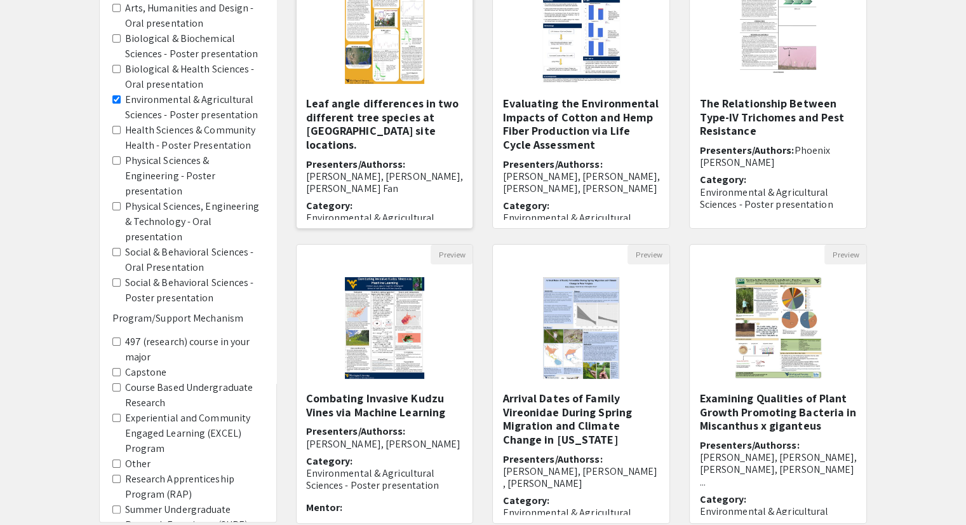
click at [363, 141] on div "Leaf angle differences in two different tree species at NEON Tower site locatio…" at bounding box center [385, 158] width 158 height 123
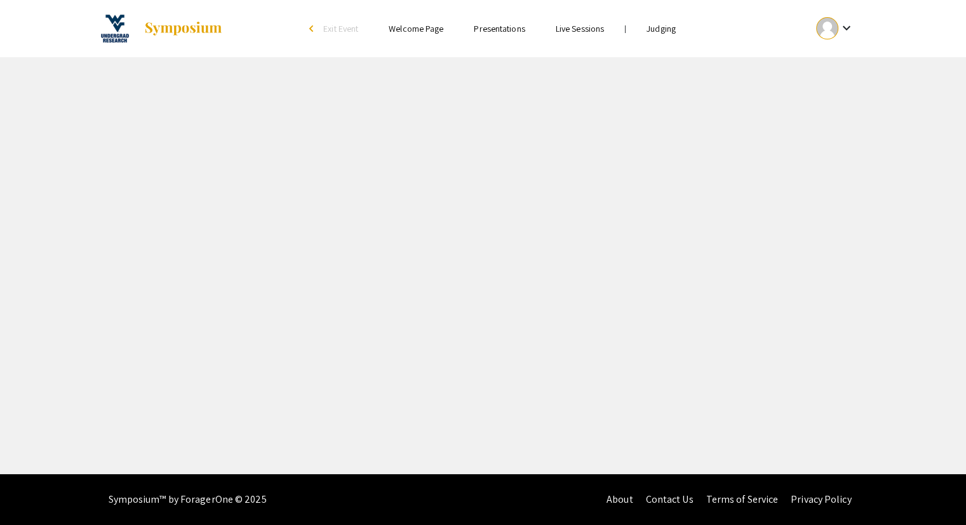
select select "custom"
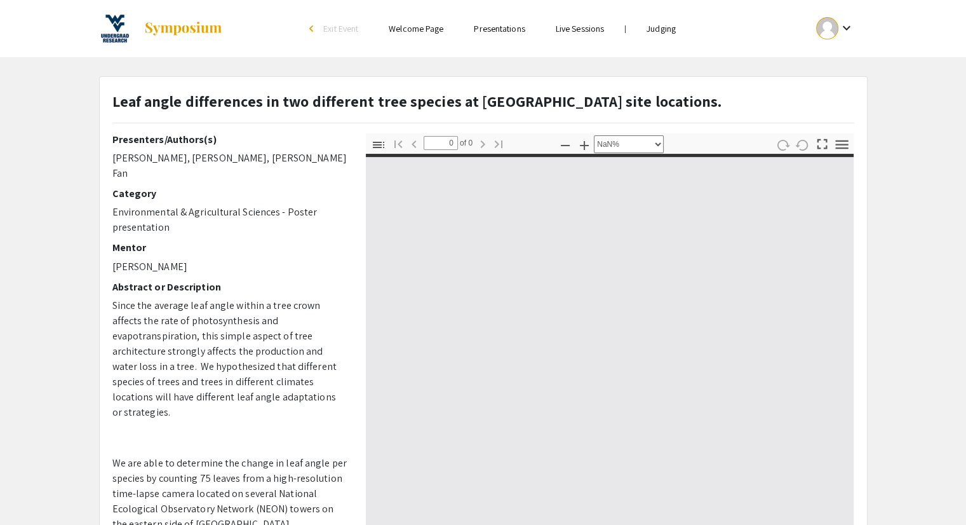
type input "1"
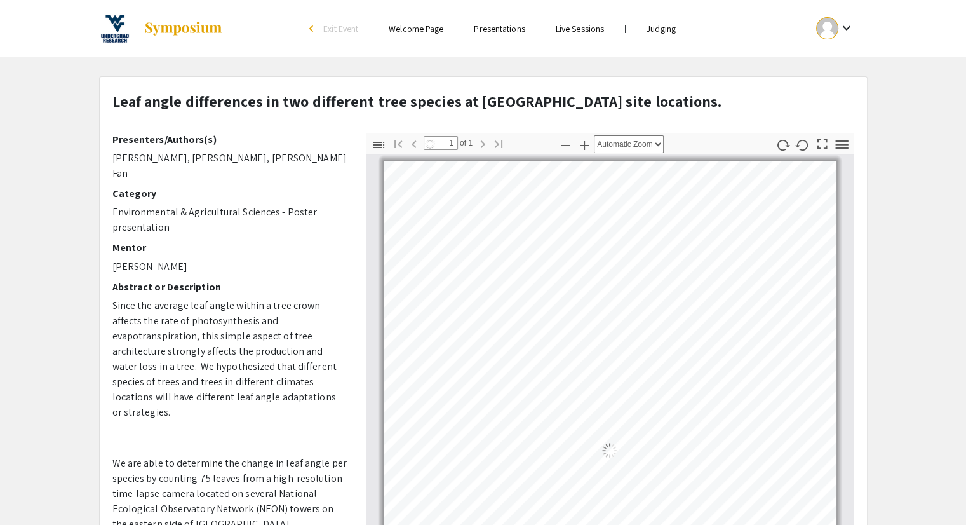
select select "auto"
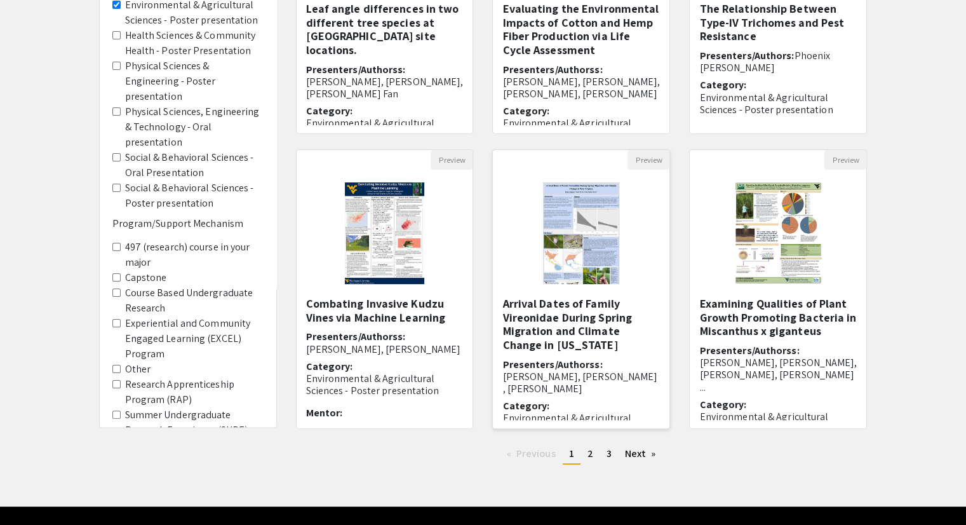
scroll to position [317, 0]
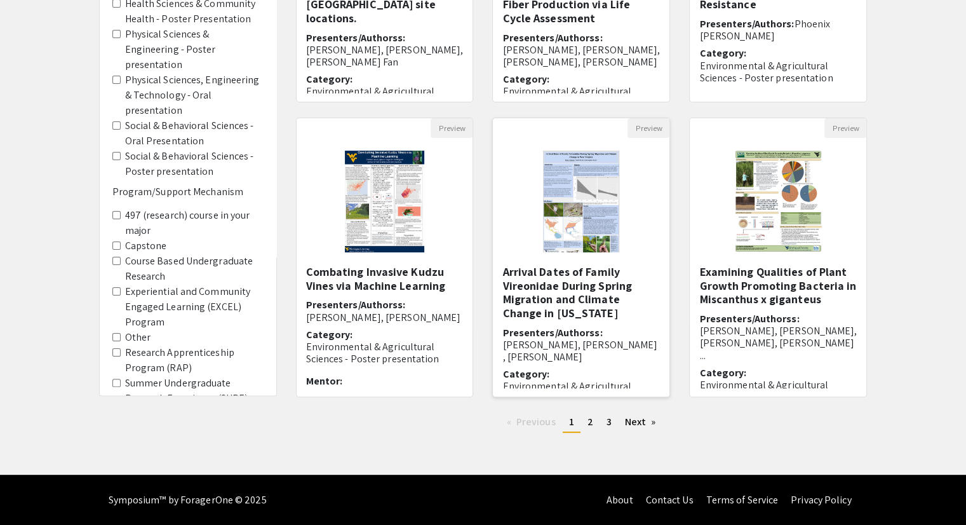
click at [577, 297] on h5 "Arrival Dates of Family Vireonidae During Spring Migration and Climate Change i…" at bounding box center [581, 292] width 158 height 55
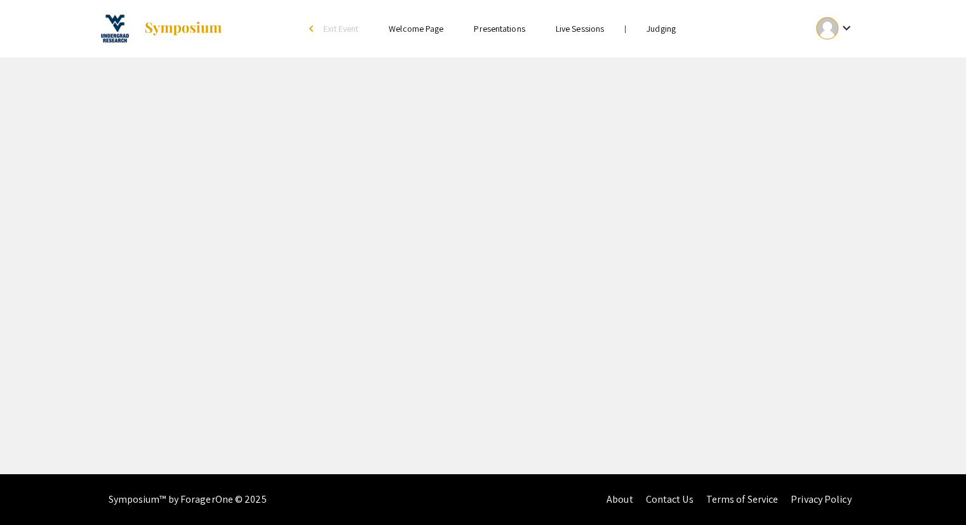
select select "custom"
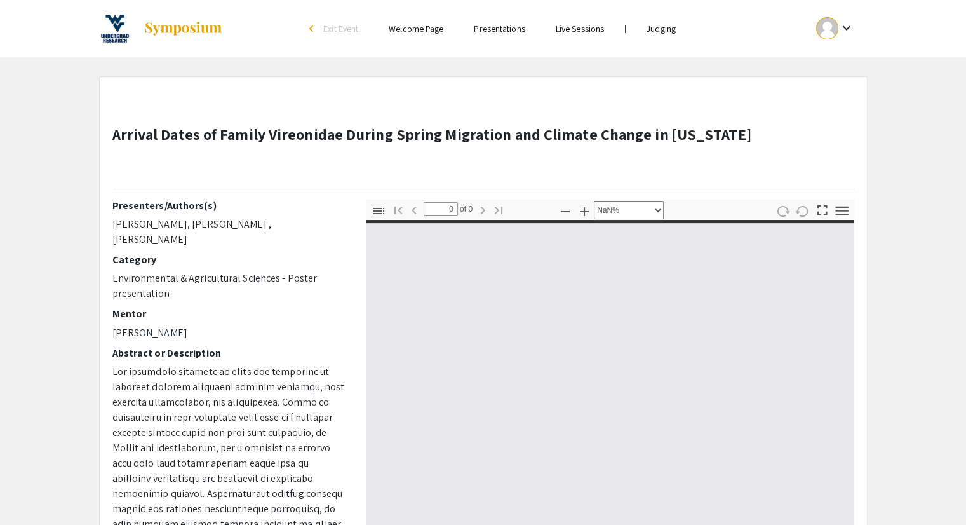
type input "1"
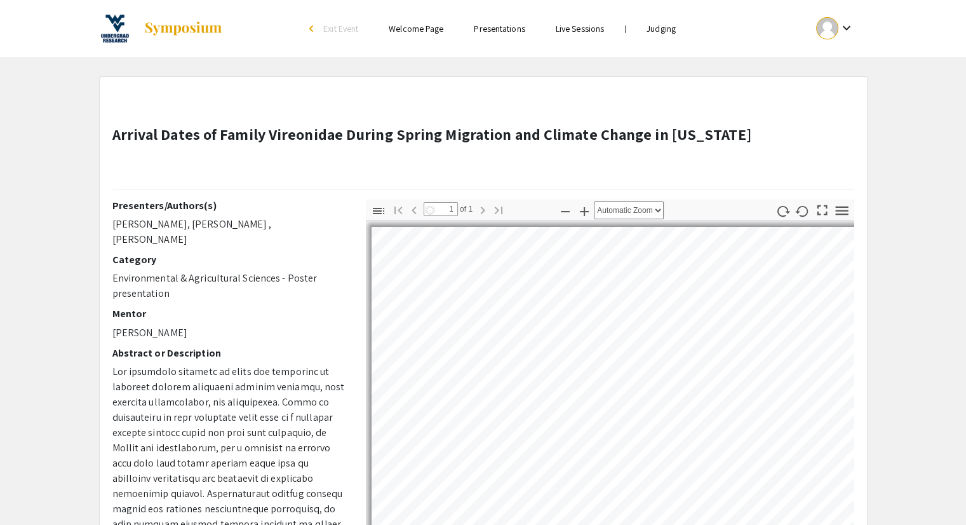
select select "auto"
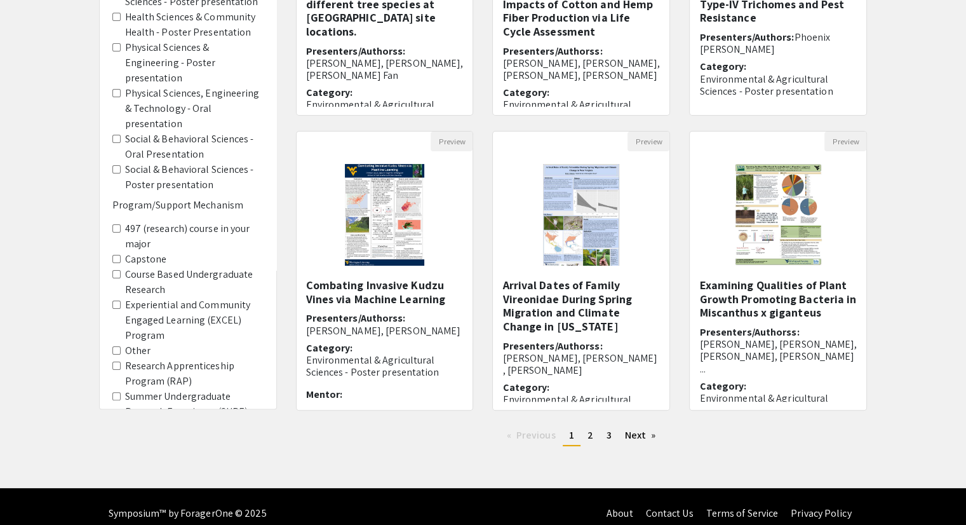
scroll to position [317, 0]
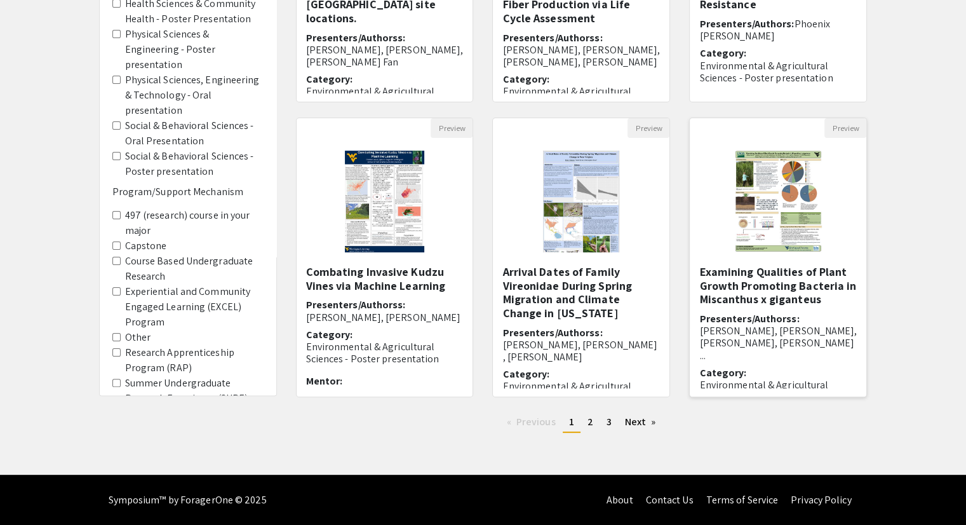
click at [798, 324] on span "Jillian Vance, Jennifer Kane, Ronald Schartiger, Md Shafiul ..." at bounding box center [778, 342] width 158 height 37
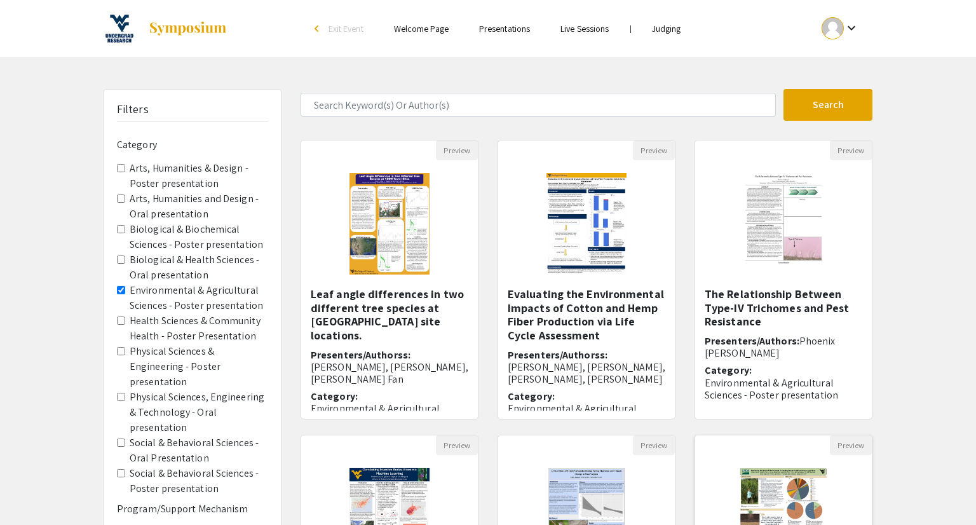
select select "custom"
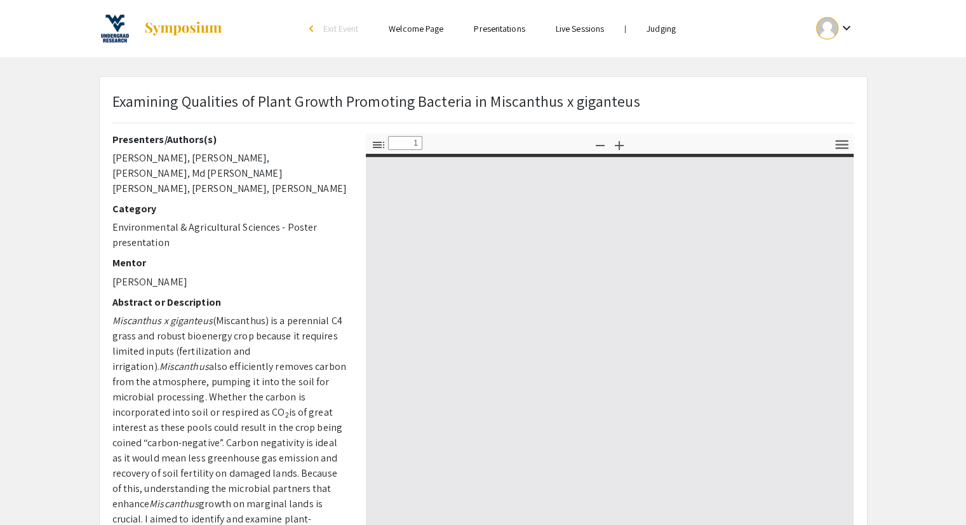
type input "0"
select select "custom"
type input "1"
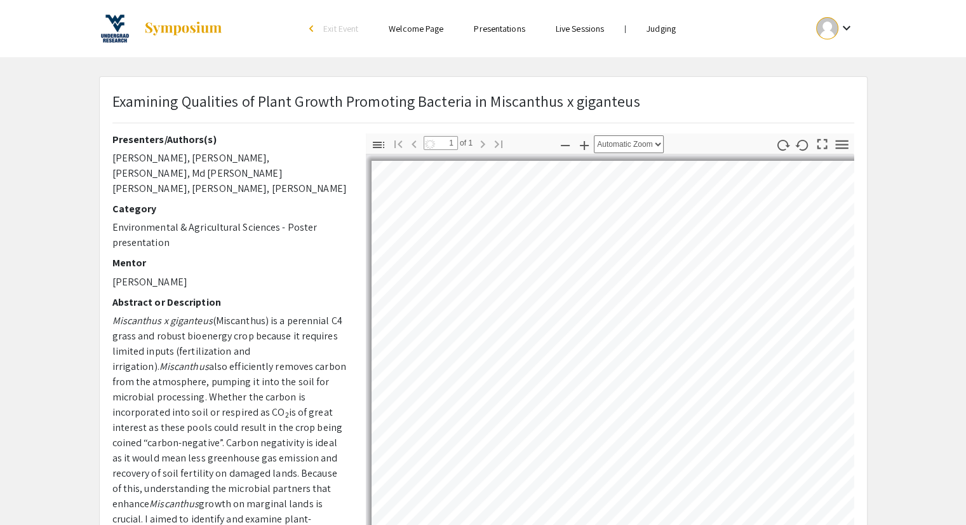
select select "auto"
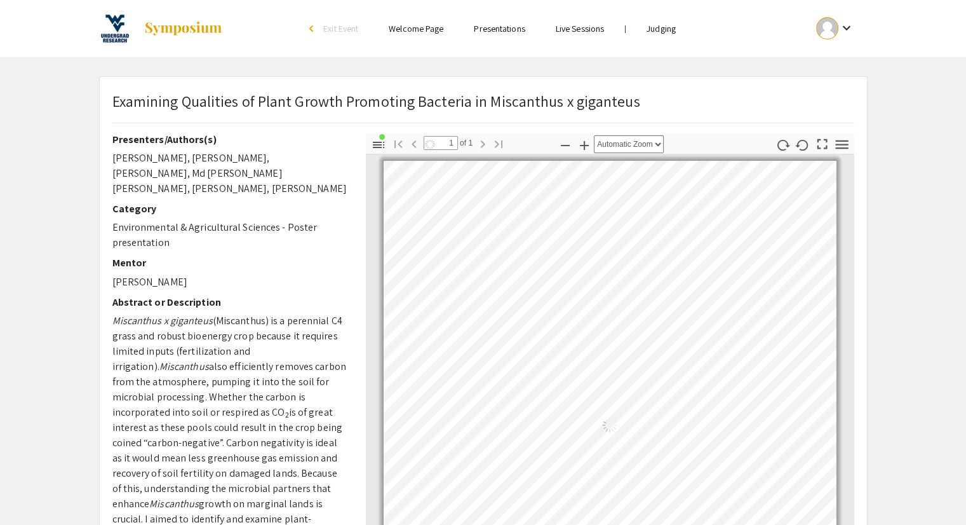
scroll to position [5, 0]
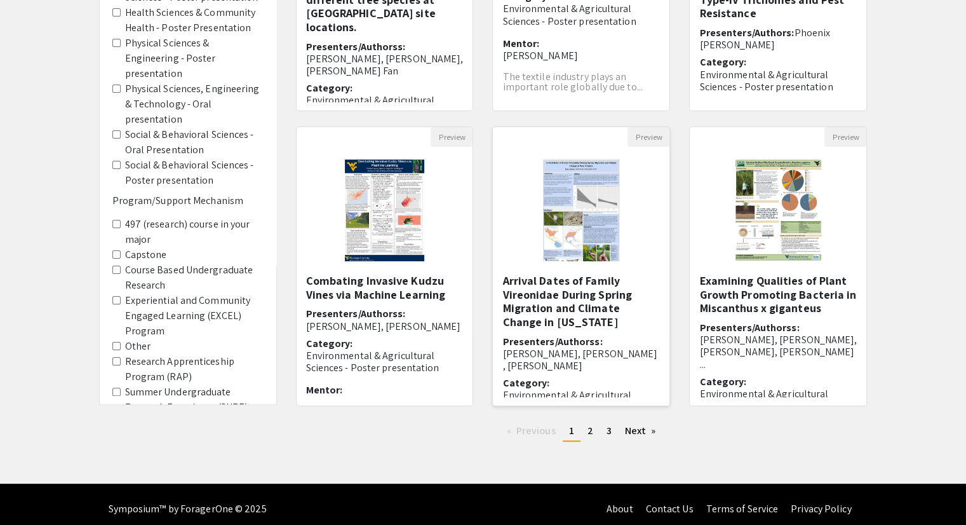
scroll to position [317, 0]
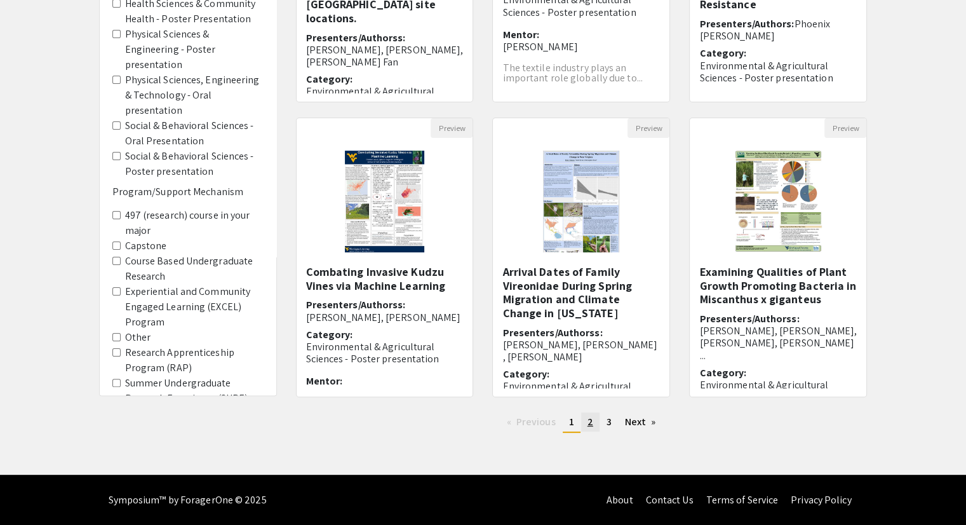
click at [596, 420] on link "page 2" at bounding box center [590, 421] width 18 height 19
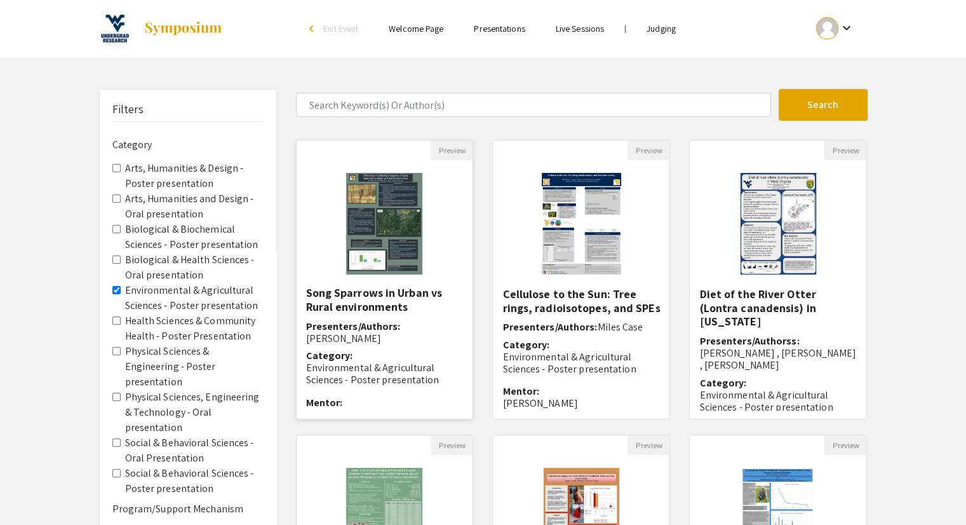
scroll to position [43, 0]
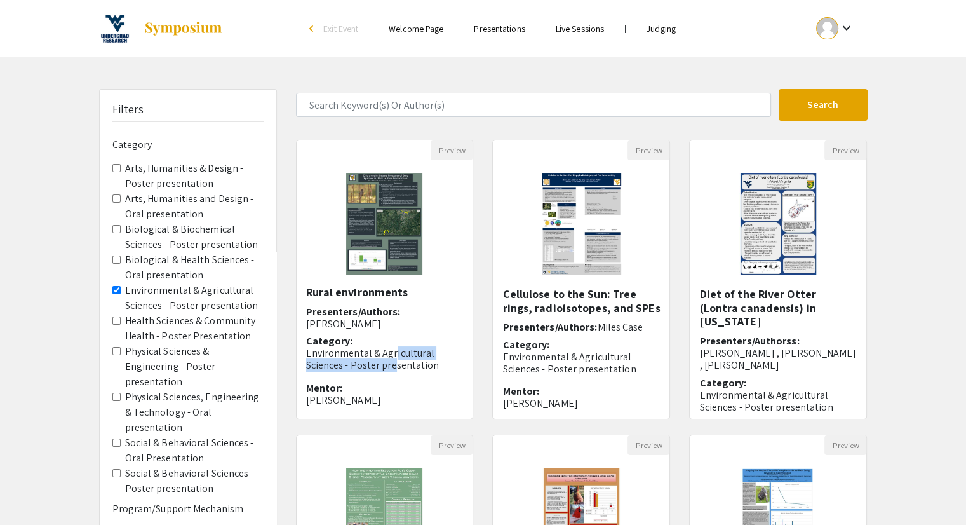
drag, startPoint x: 412, startPoint y: 358, endPoint x: 393, endPoint y: 333, distance: 31.4
click at [393, 347] on p "Environmental & Agricultural Sciences - Poster presentation" at bounding box center [385, 359] width 158 height 24
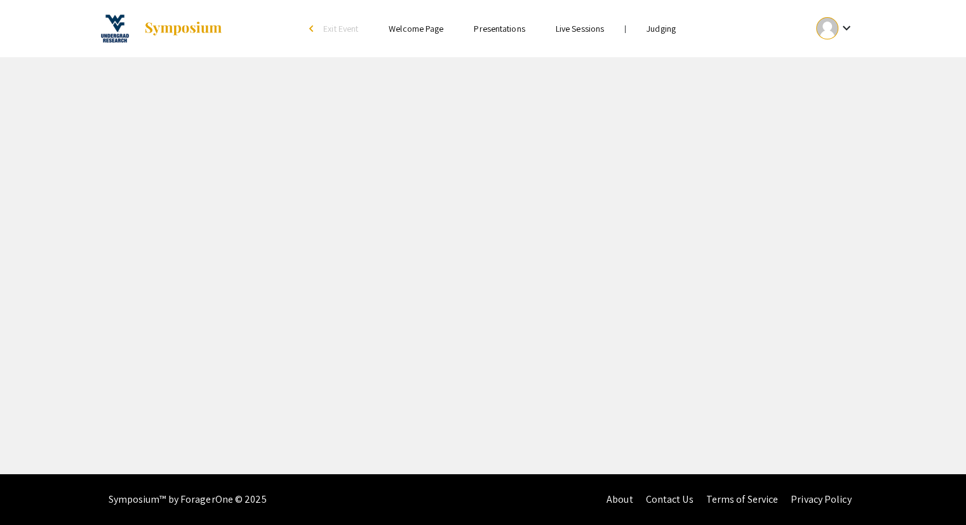
select select "custom"
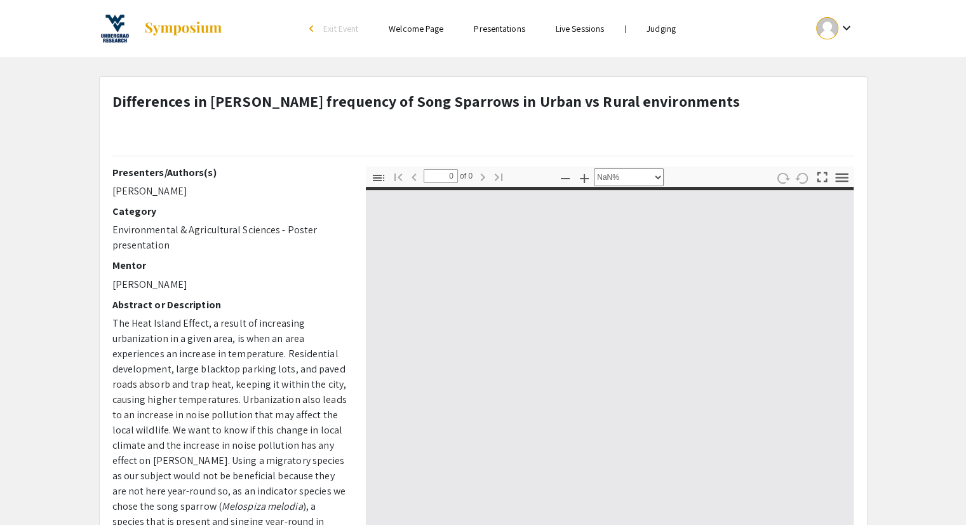
type input "1"
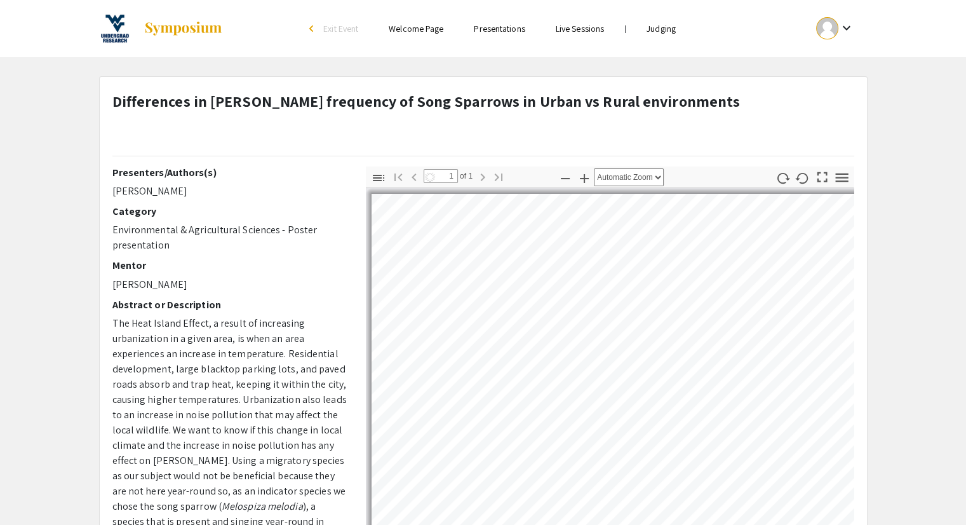
select select "auto"
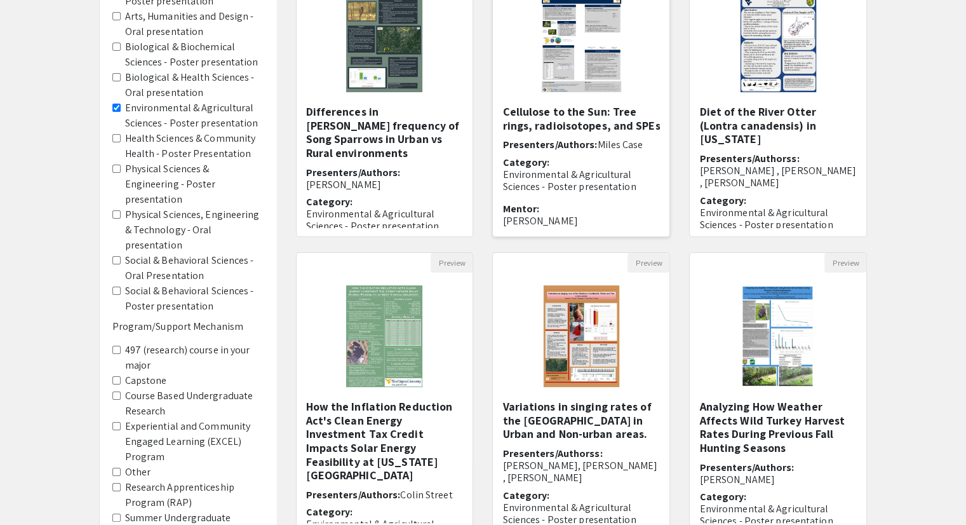
scroll to position [191, 0]
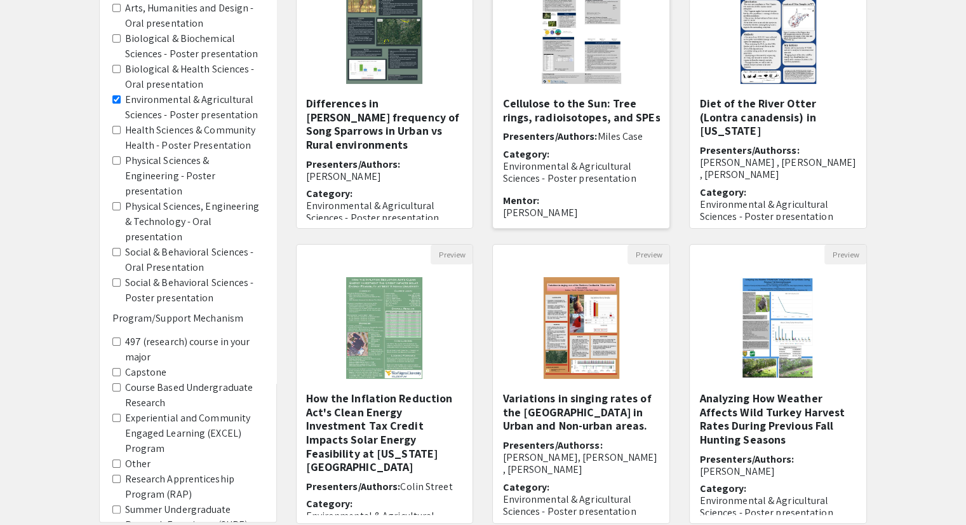
drag, startPoint x: 605, startPoint y: 153, endPoint x: 546, endPoint y: 156, distance: 58.5
click at [546, 156] on h6 "Category: Environmental & Agricultural Sciences - Poster presentation" at bounding box center [581, 166] width 158 height 37
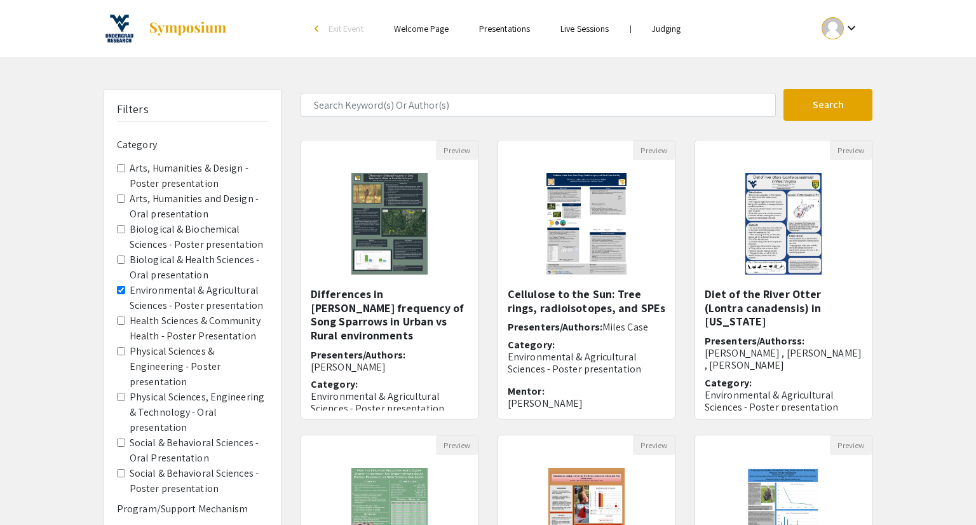
select select "custom"
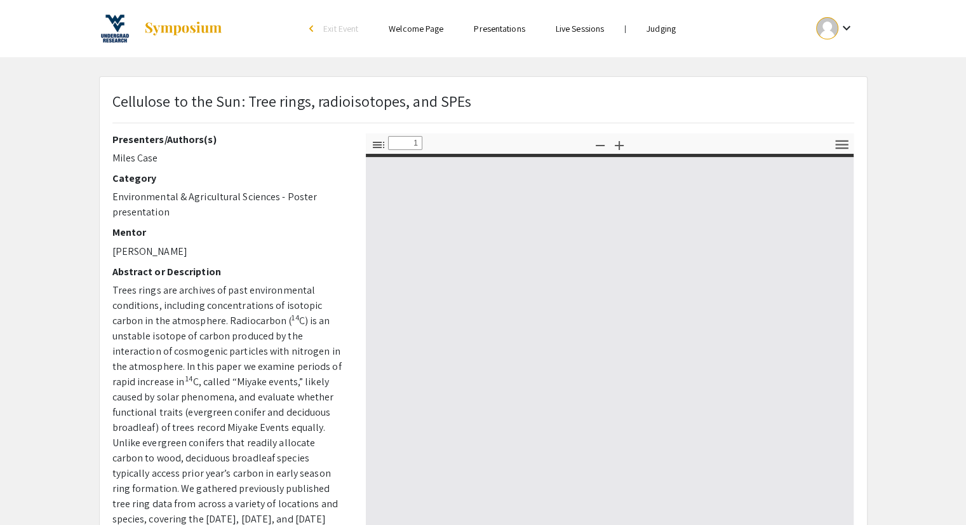
type input "0"
select select "custom"
type input "1"
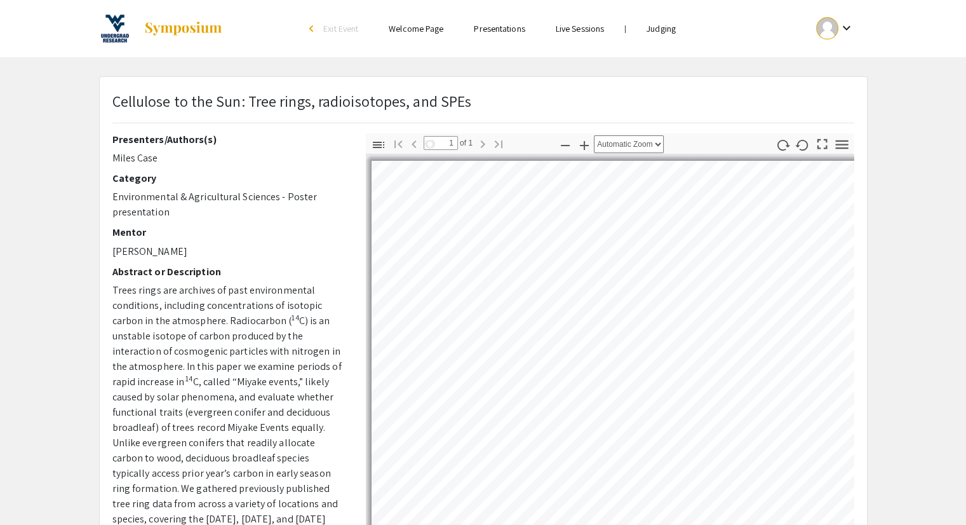
select select "auto"
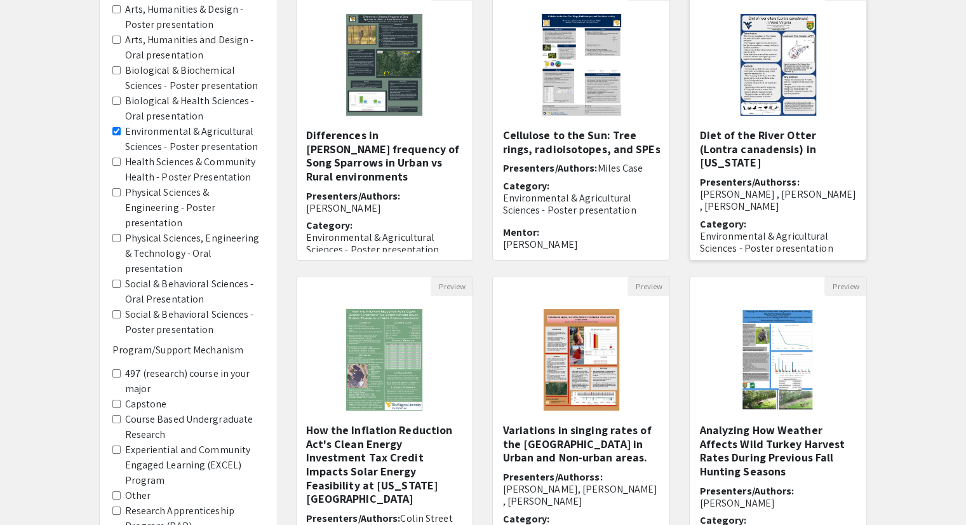
scroll to position [191, 0]
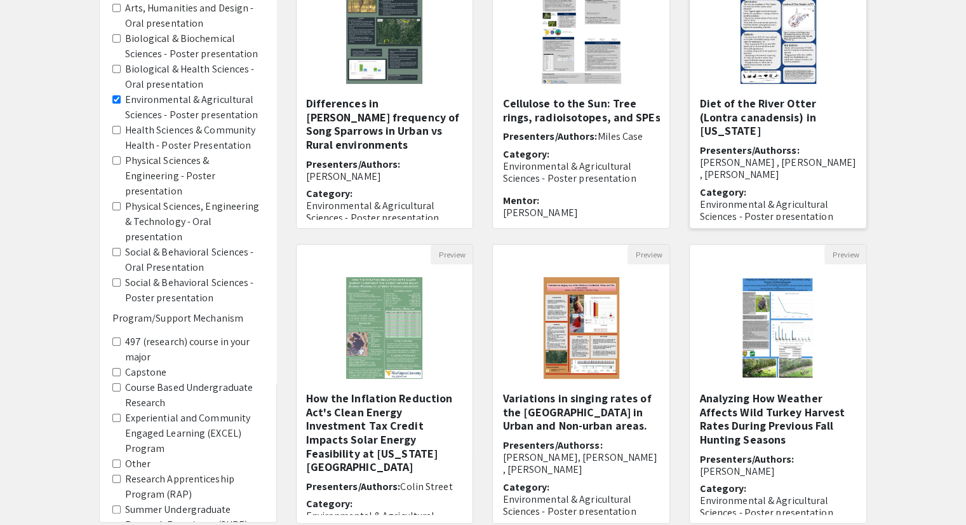
click at [744, 156] on span "Olivia Sica , Eden Nitza , Amy Welsh" at bounding box center [777, 168] width 157 height 25
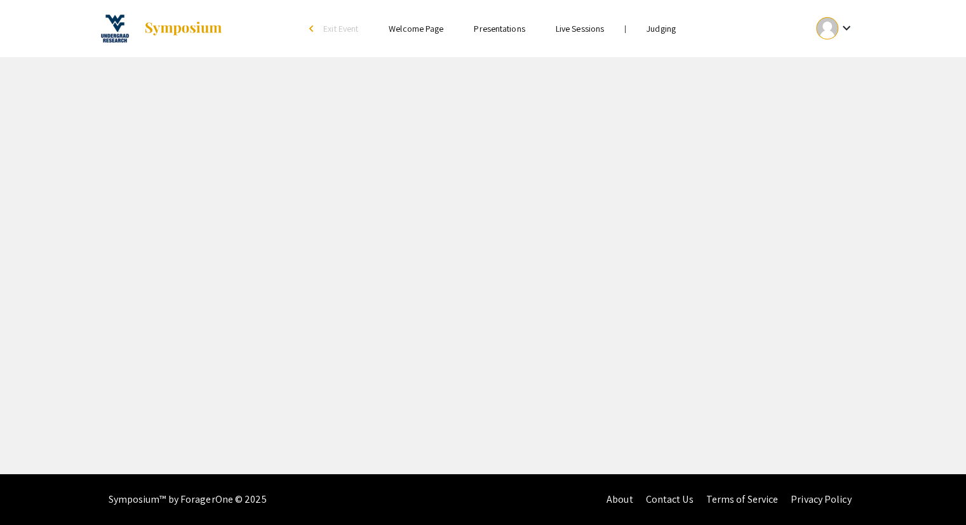
select select "custom"
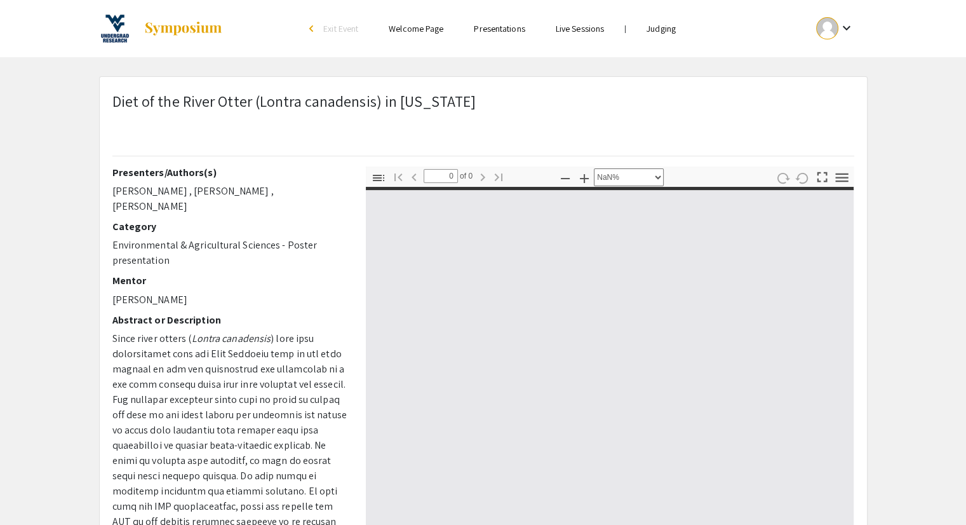
type input "1"
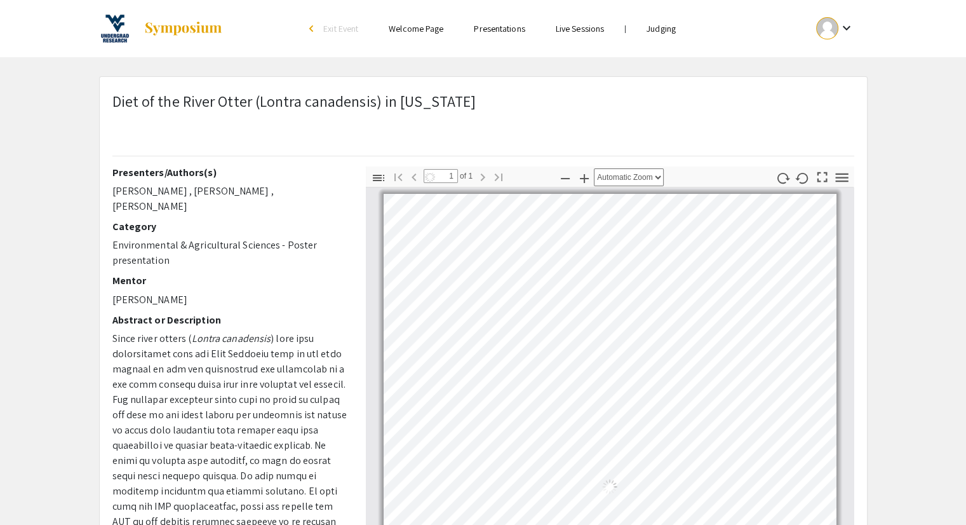
select select "auto"
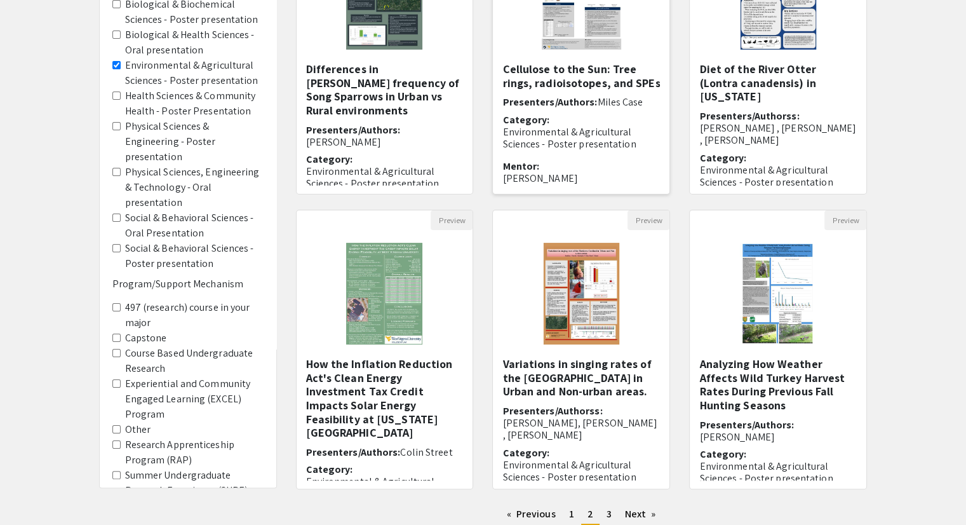
scroll to position [317, 0]
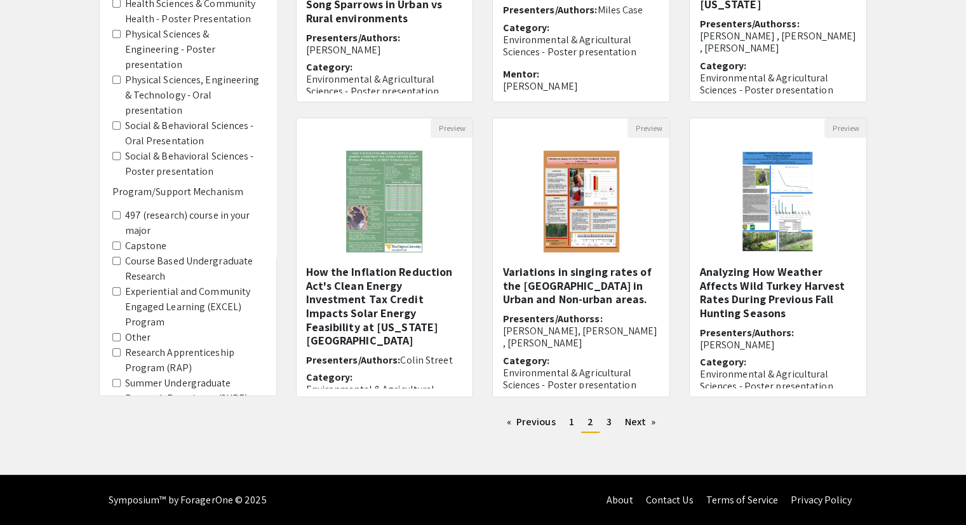
drag, startPoint x: 357, startPoint y: 292, endPoint x: 338, endPoint y: 332, distance: 44.9
click at [337, 335] on div "How the Inflation Reduction Act's Clean Energy Investment Tax Credit Impacts So…" at bounding box center [385, 326] width 158 height 123
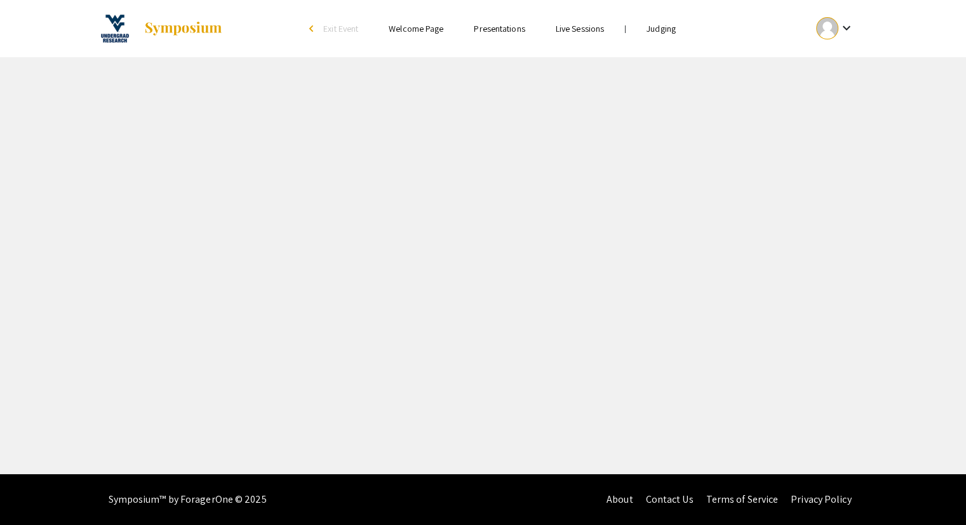
select select "custom"
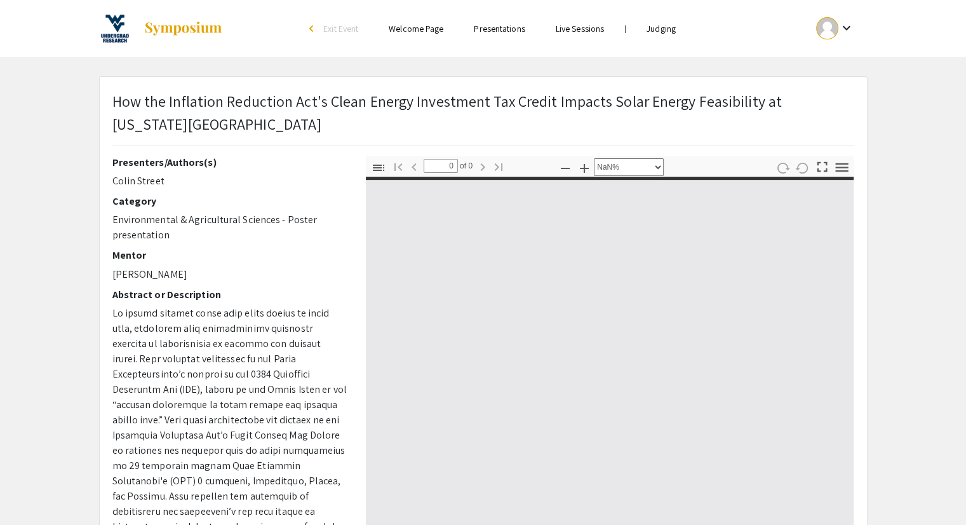
type input "1"
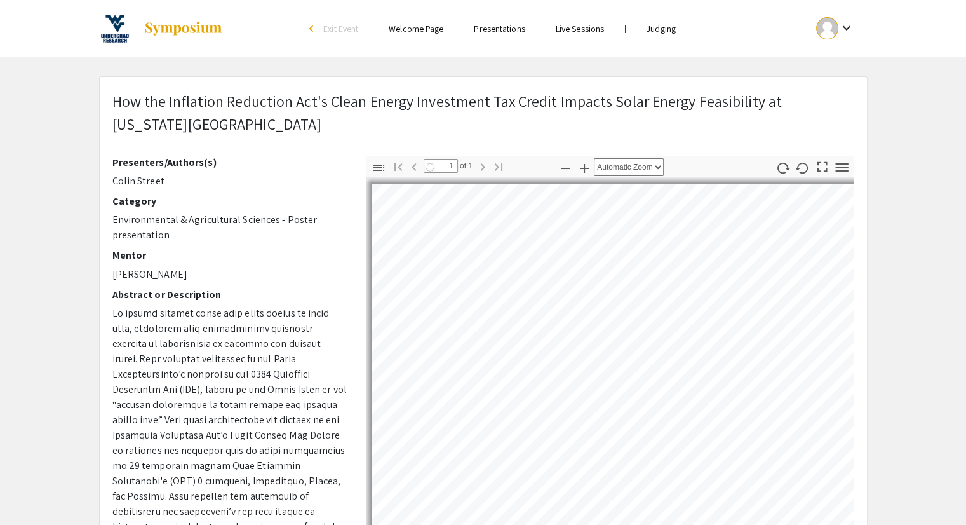
select select "auto"
